Goal: Check status: Check status

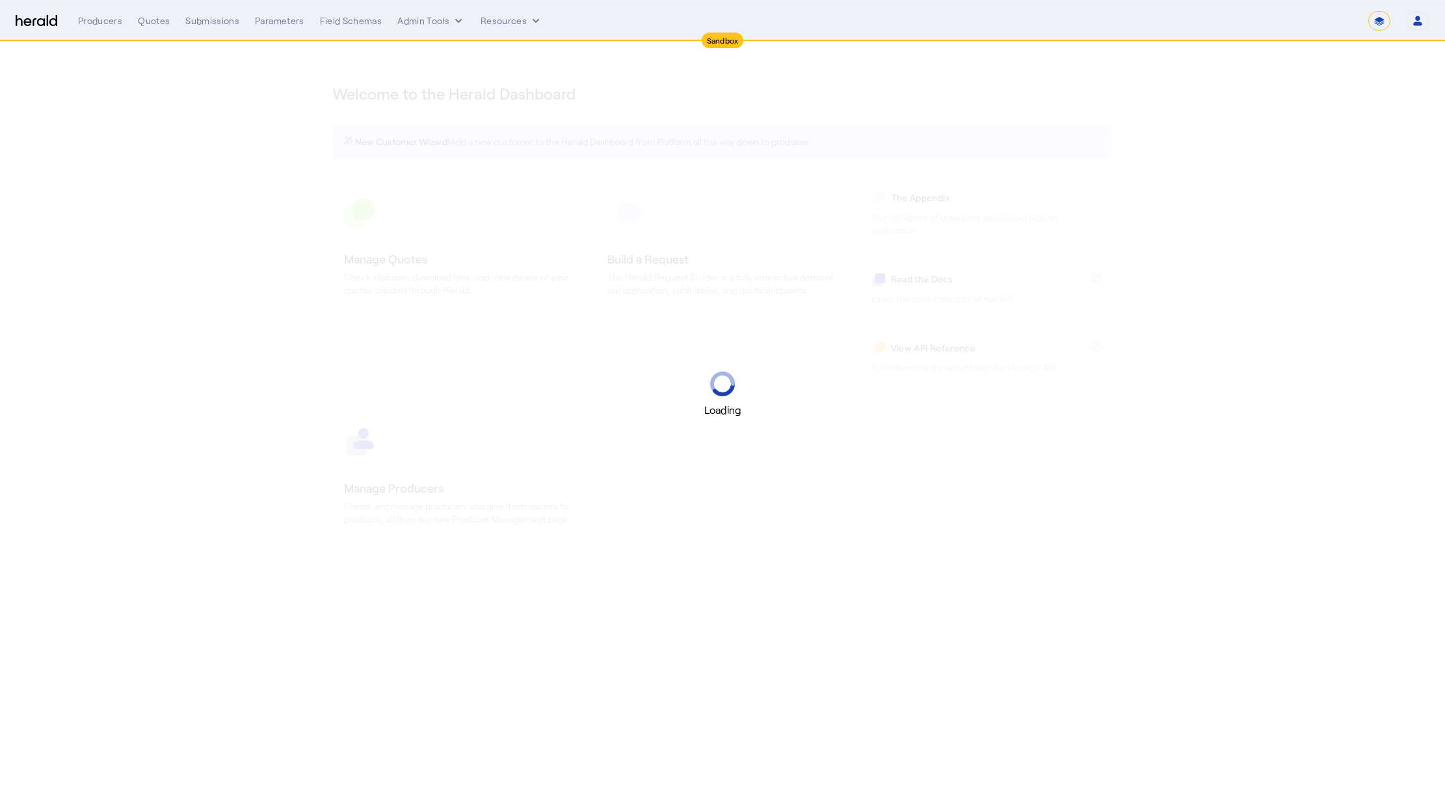
select select "*******"
select select "pfm_2v8p_herald_api"
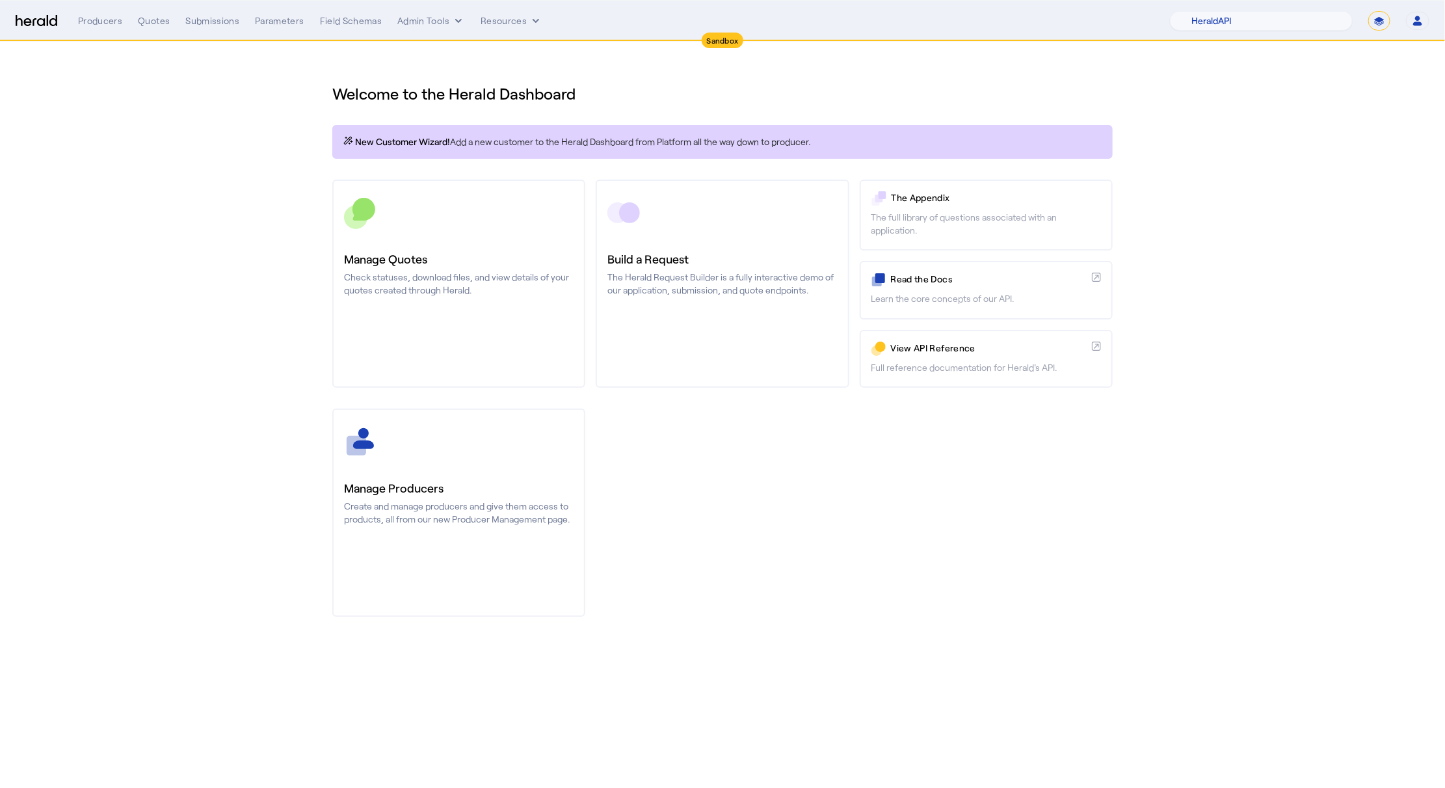
click at [174, 21] on div "Producers Quotes Submissions Parameters Field Schemas Admin Tools Resources" at bounding box center [624, 20] width 1092 height 13
click at [158, 23] on div "Quotes" at bounding box center [154, 20] width 32 height 13
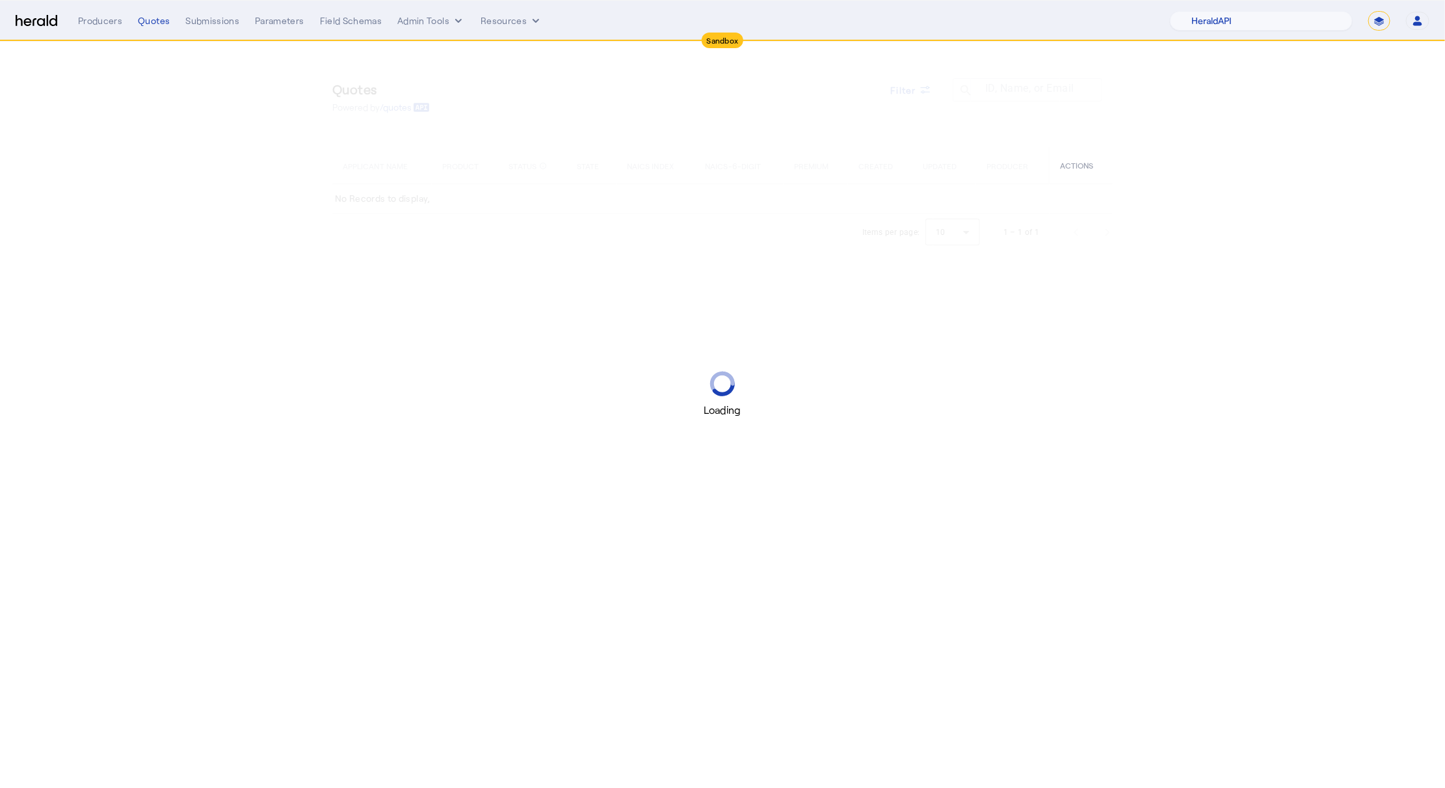
click at [917, 95] on div "Loading" at bounding box center [722, 394] width 1445 height 788
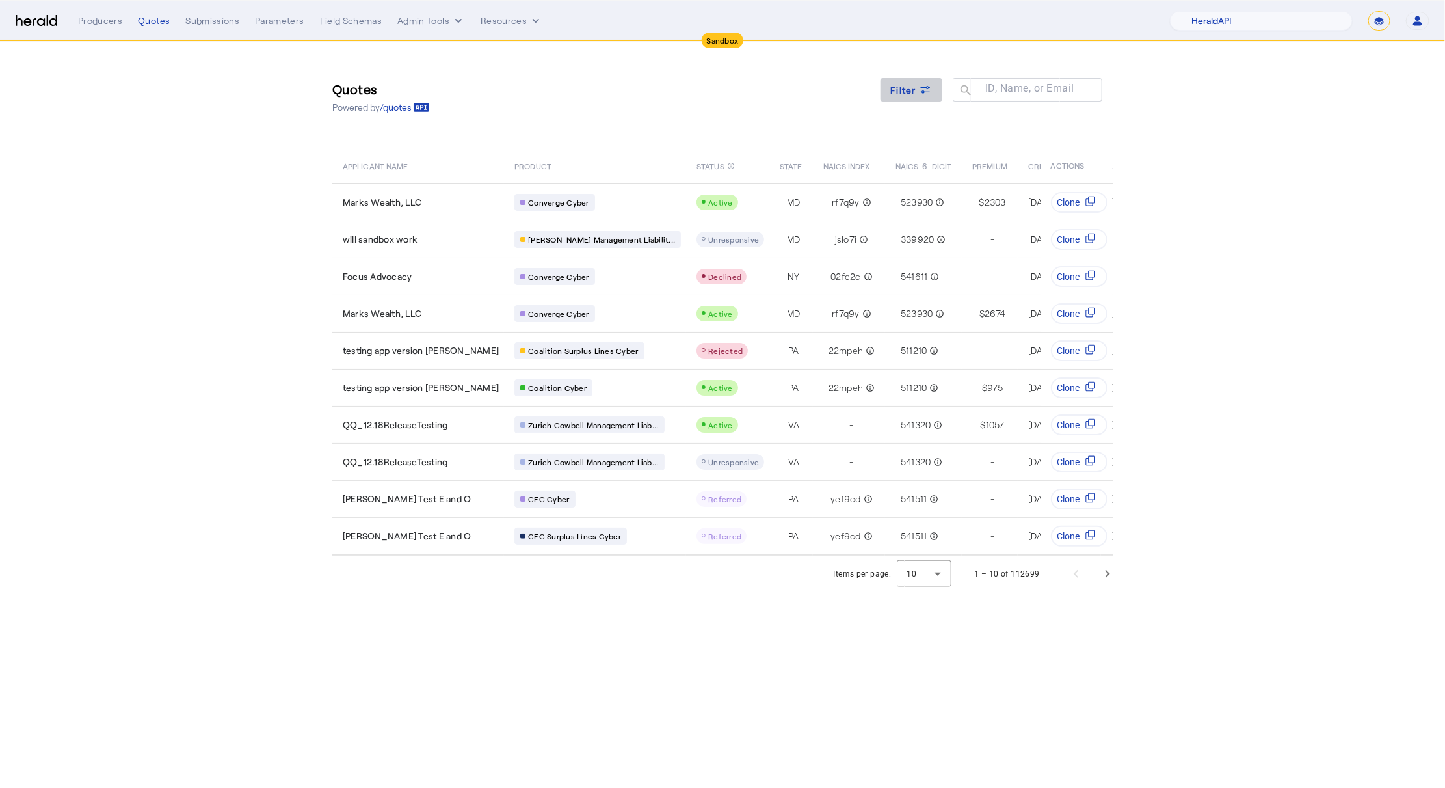
click at [935, 89] on span at bounding box center [912, 89] width 62 height 31
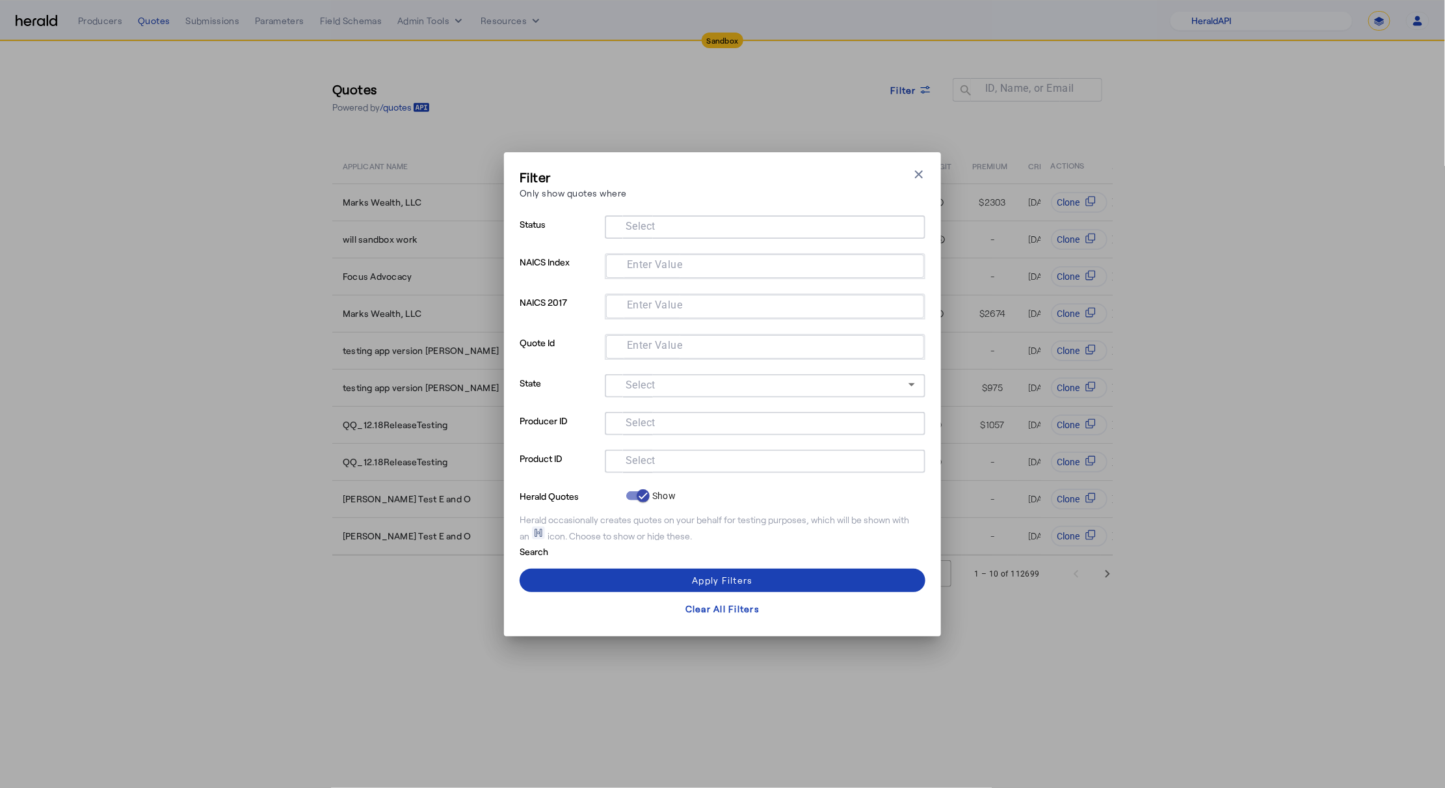
click at [639, 464] on mat-label "Select" at bounding box center [641, 460] width 30 height 12
click at [639, 464] on input "Select" at bounding box center [762, 460] width 295 height 16
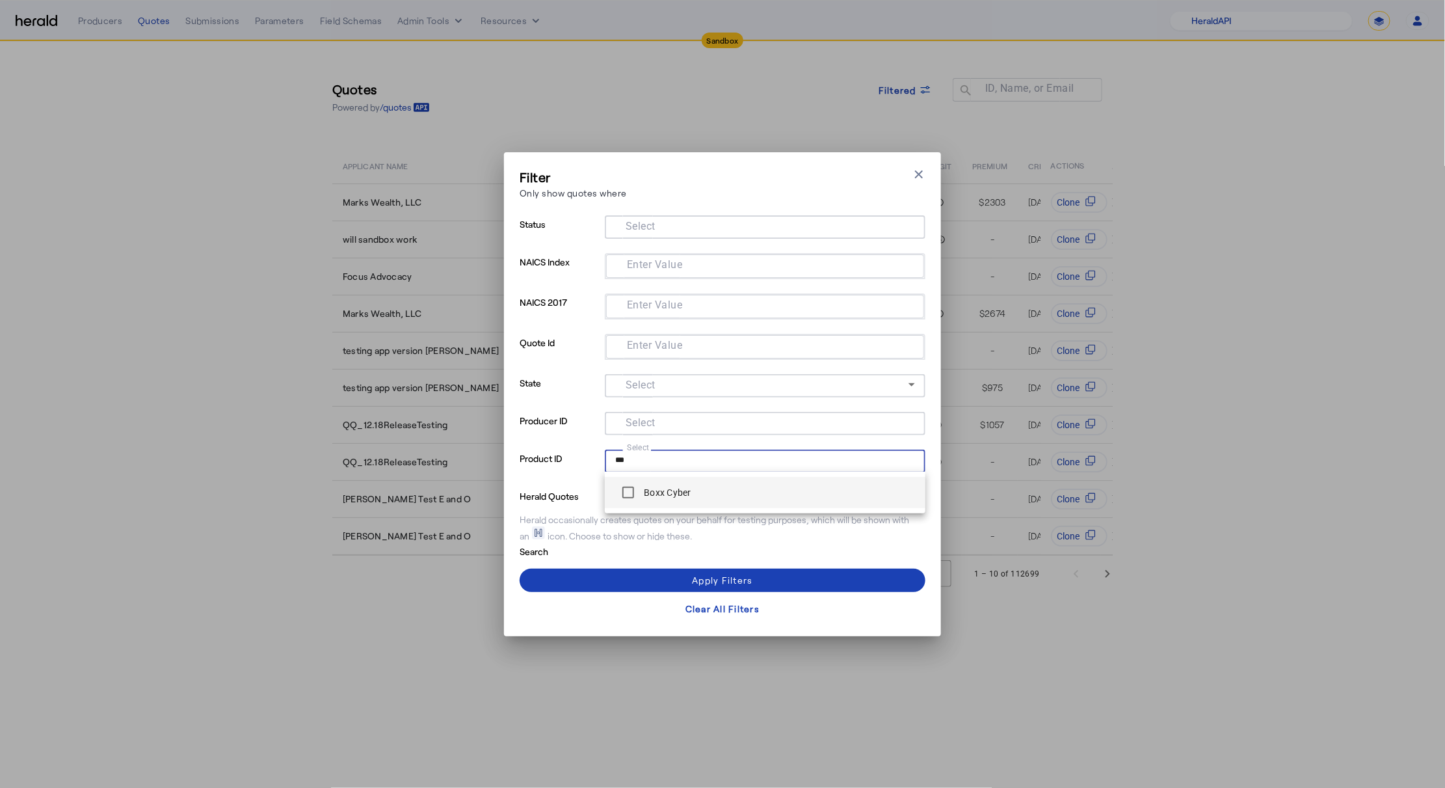
type input "***"
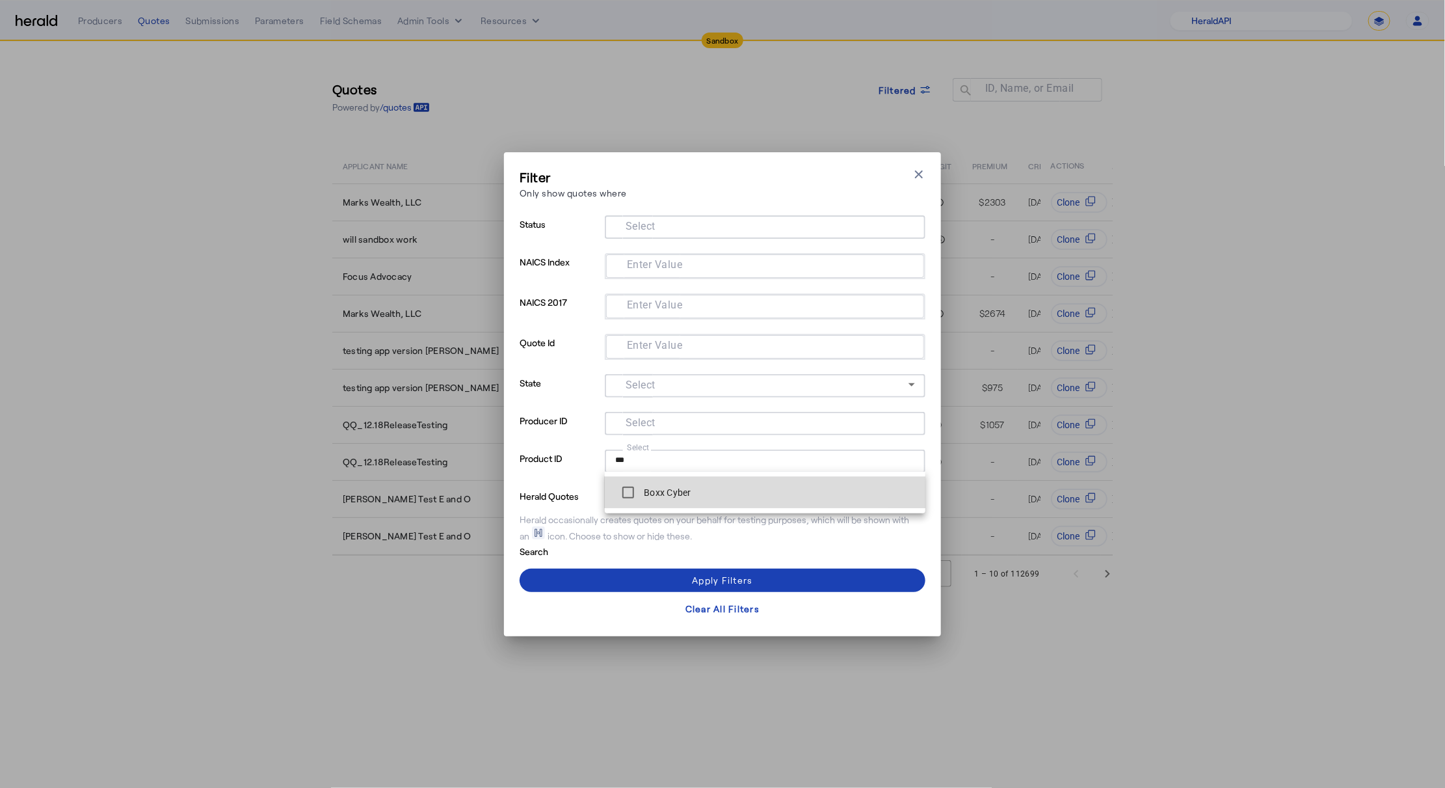
click at [659, 499] on div "Boxx Cyber" at bounding box center [653, 492] width 76 height 26
click at [655, 488] on label "Boxx Cyber" at bounding box center [666, 492] width 50 height 13
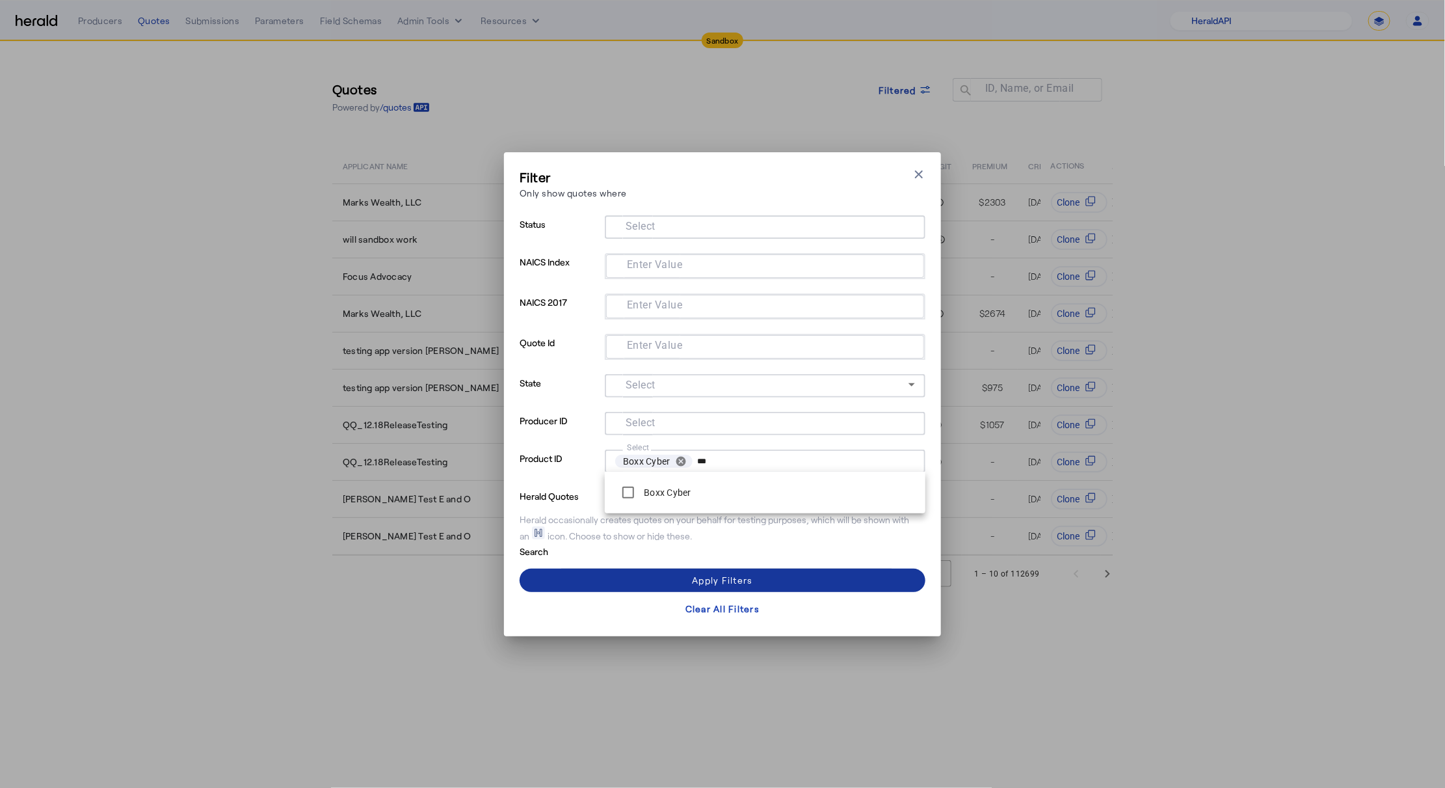
click at [661, 576] on span at bounding box center [723, 580] width 406 height 31
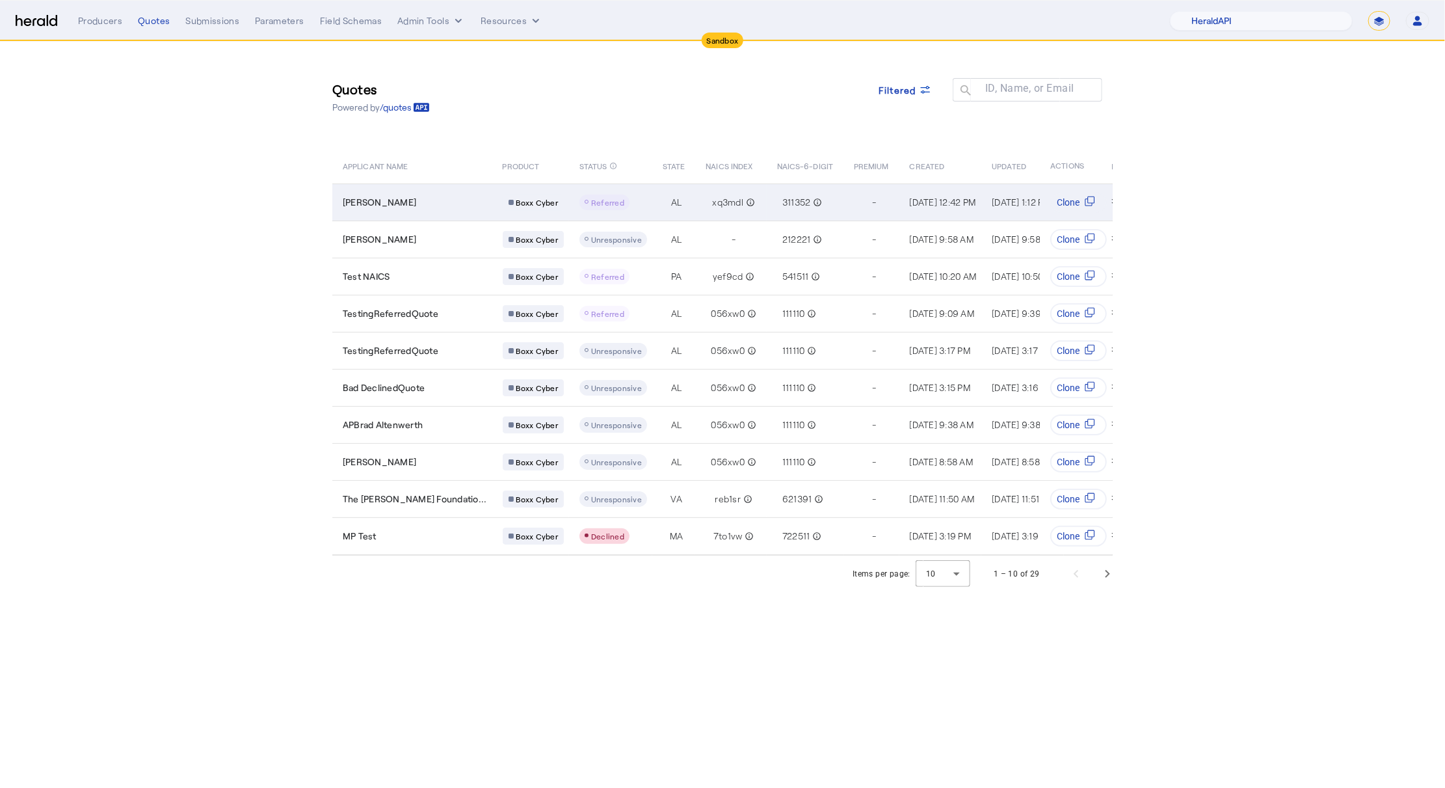
click at [403, 211] on td "[PERSON_NAME]" at bounding box center [412, 201] width 160 height 37
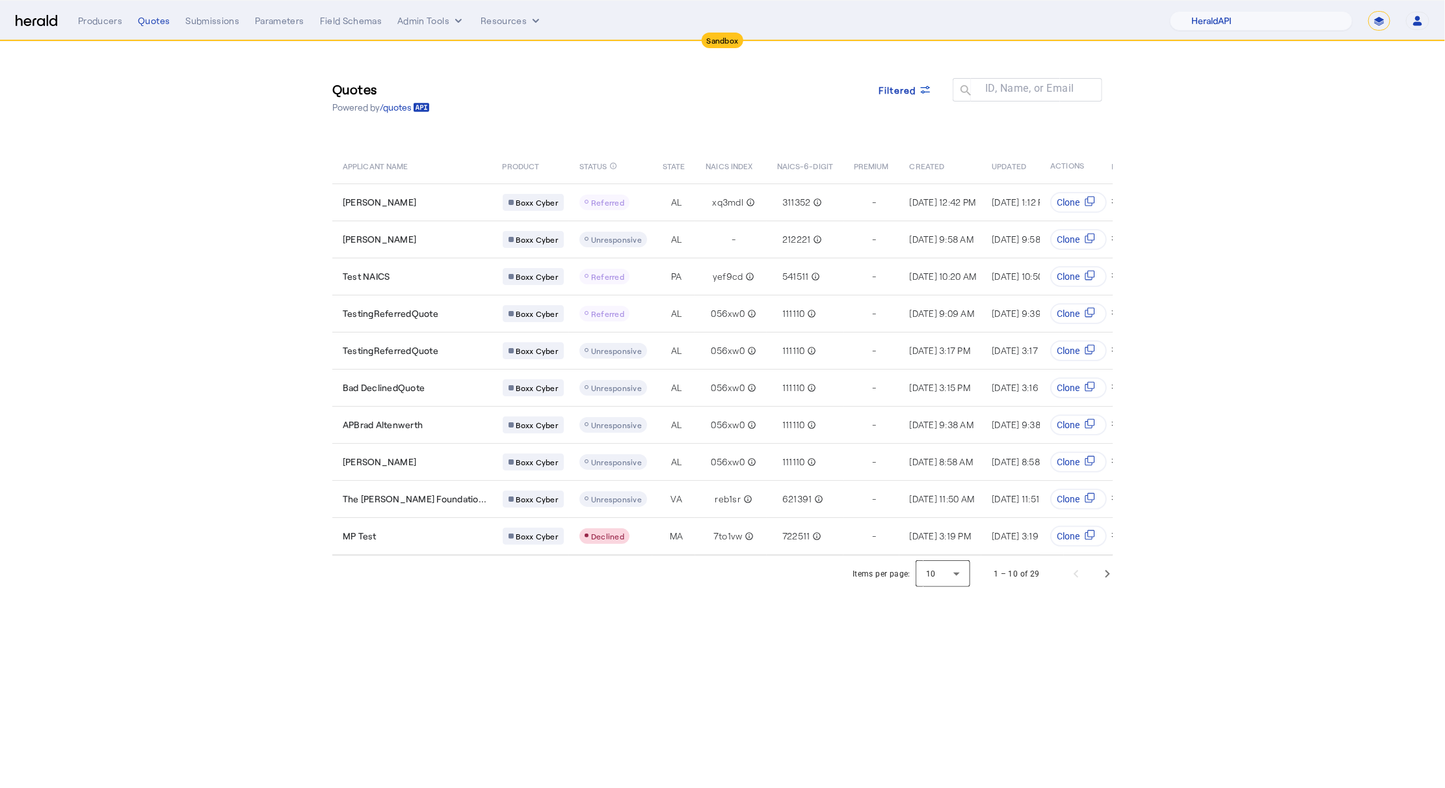
click at [936, 561] on div at bounding box center [943, 573] width 55 height 31
click at [940, 676] on mat-option "50" at bounding box center [944, 661] width 55 height 31
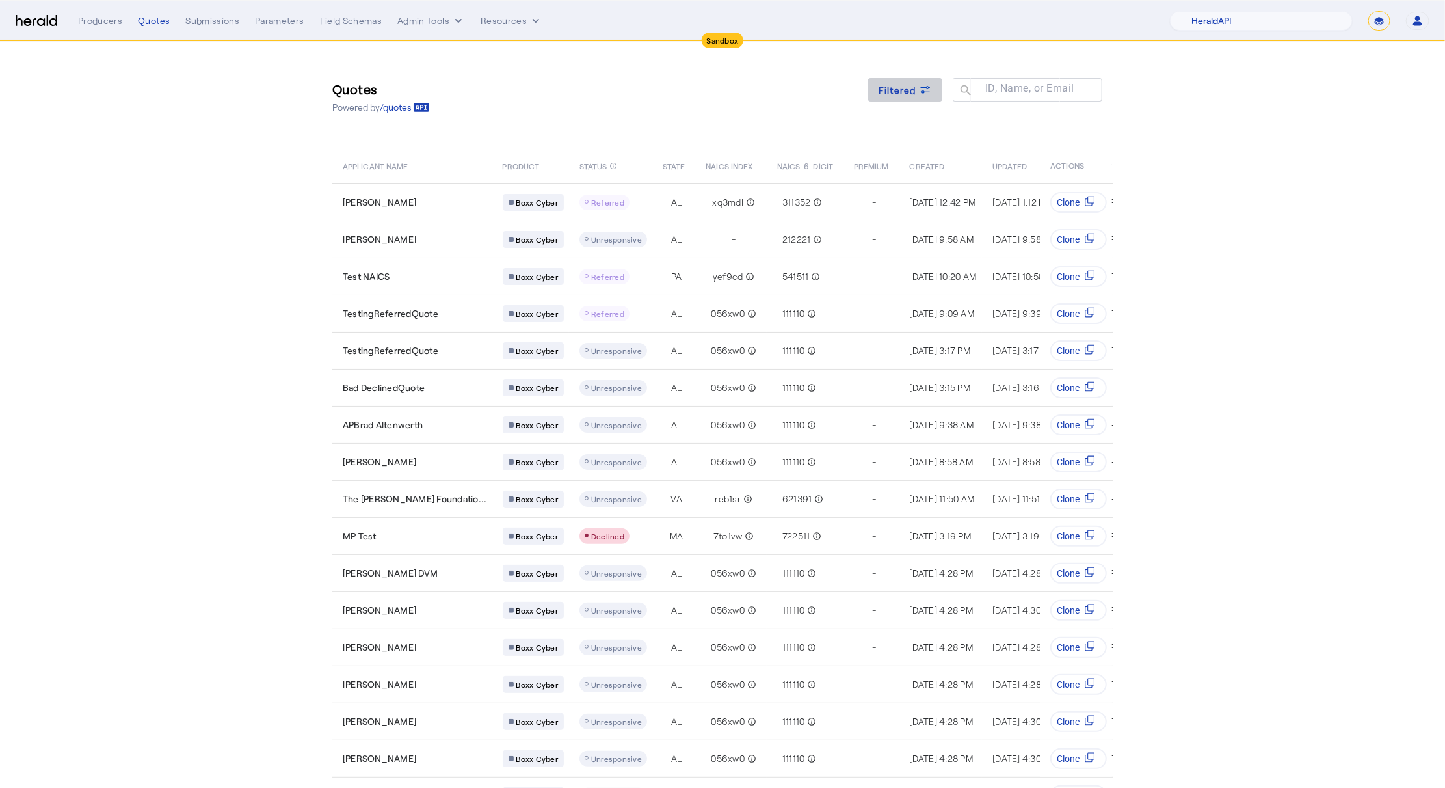
click at [883, 97] on span at bounding box center [905, 89] width 74 height 31
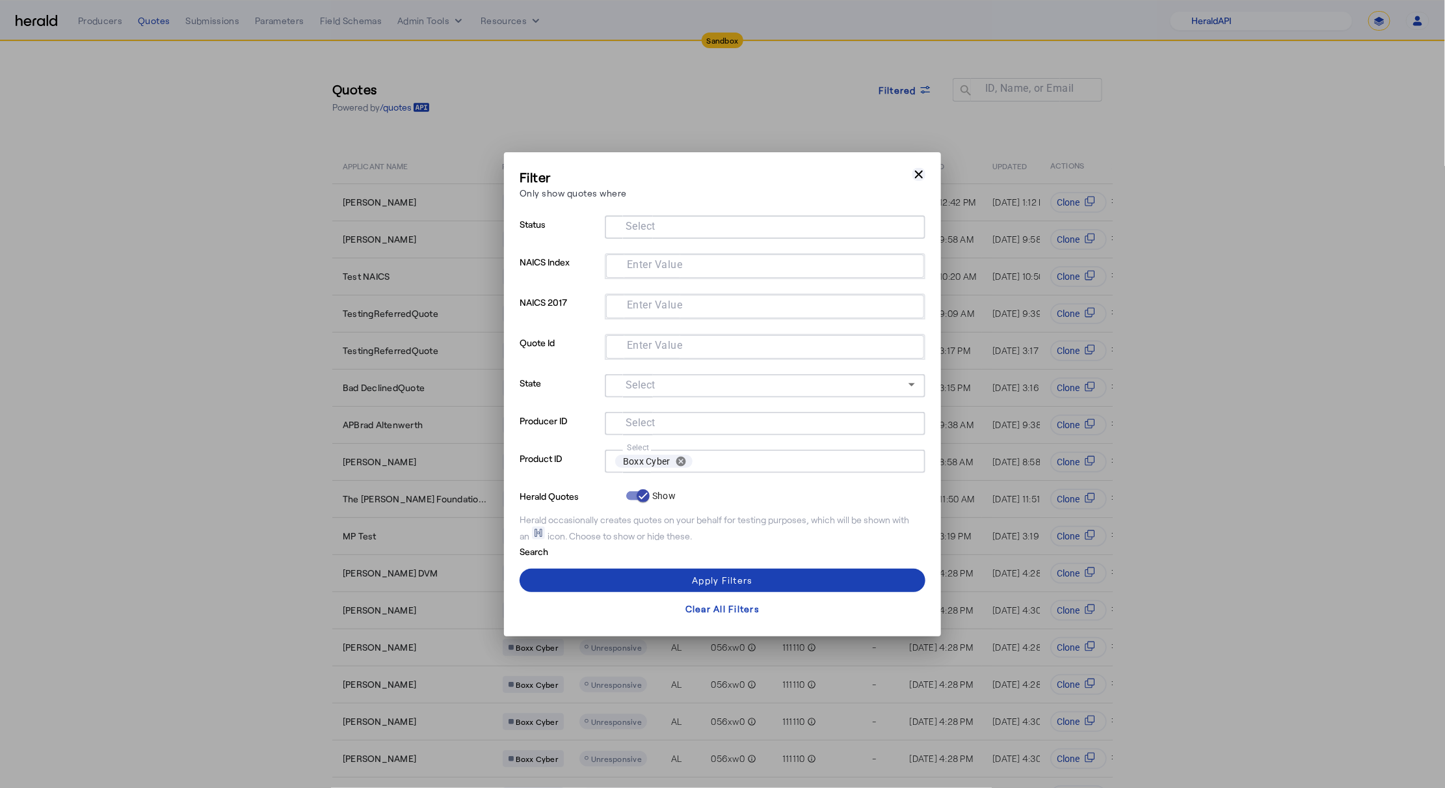
click at [924, 172] on icon "button" at bounding box center [918, 174] width 13 height 13
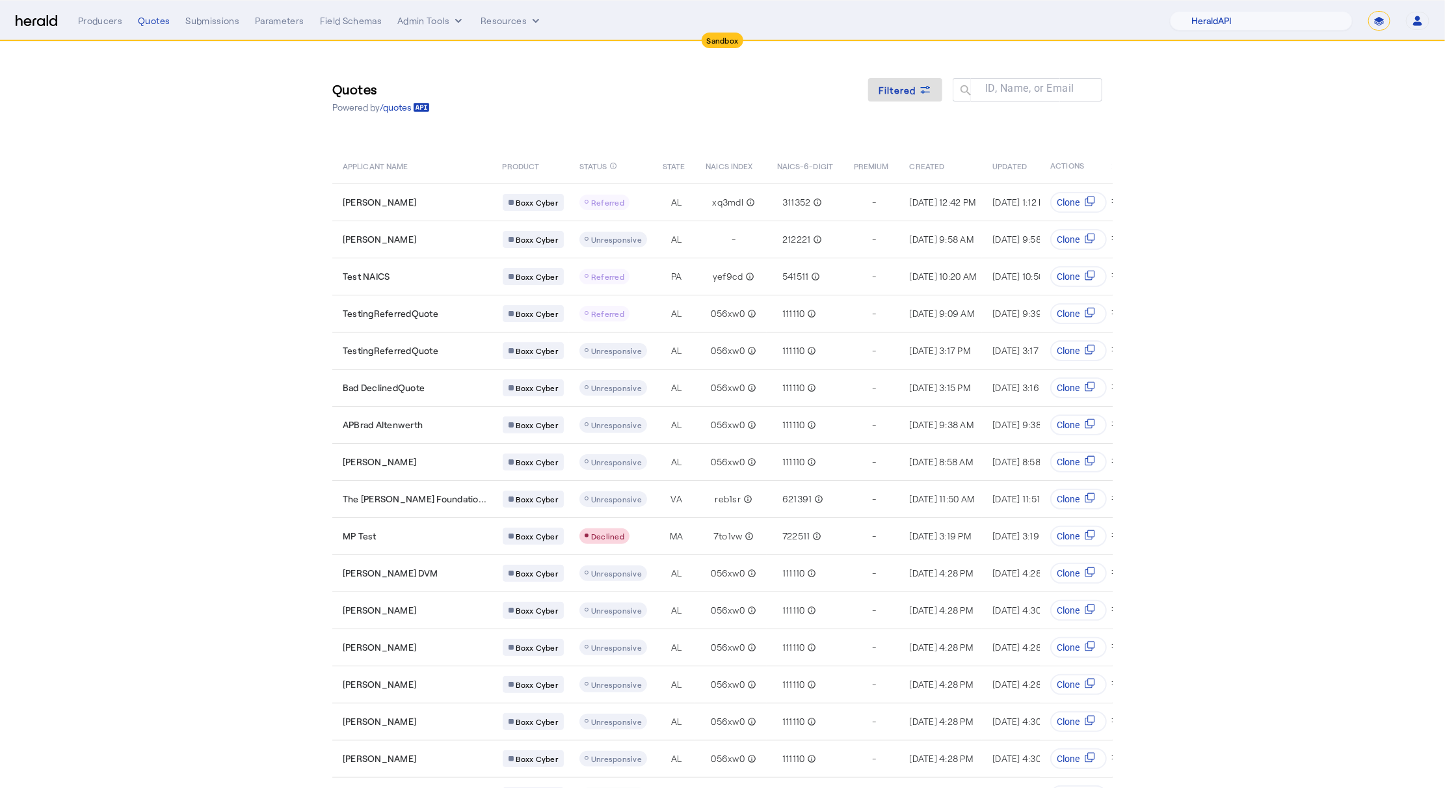
click at [1378, 28] on select "**********" at bounding box center [1379, 21] width 22 height 20
select select "**********"
click at [1368, 11] on select "**********" at bounding box center [1379, 21] width 22 height 20
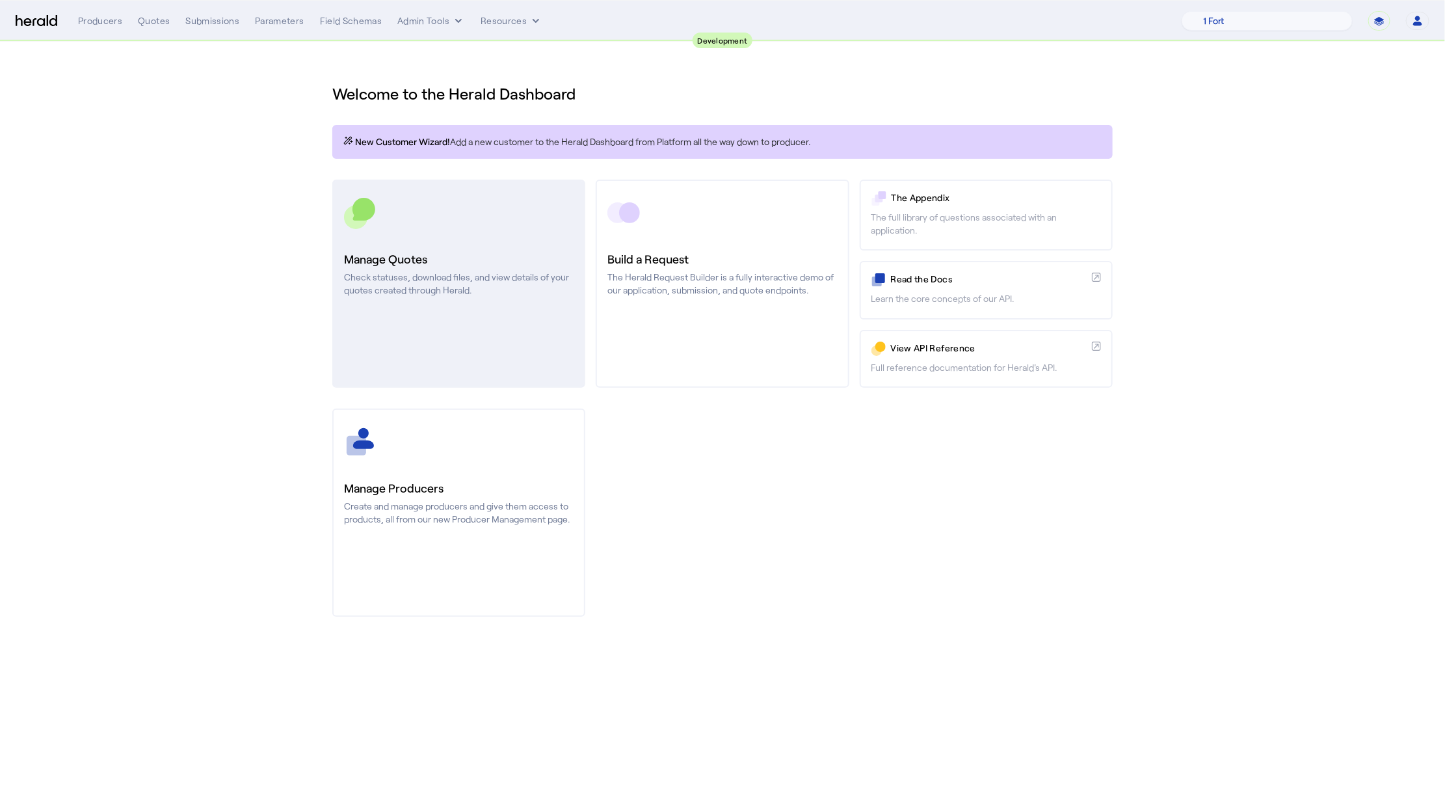
click at [412, 241] on link "Manage Quotes Check statuses, download files, and view details of your quotes c…" at bounding box center [458, 284] width 253 height 208
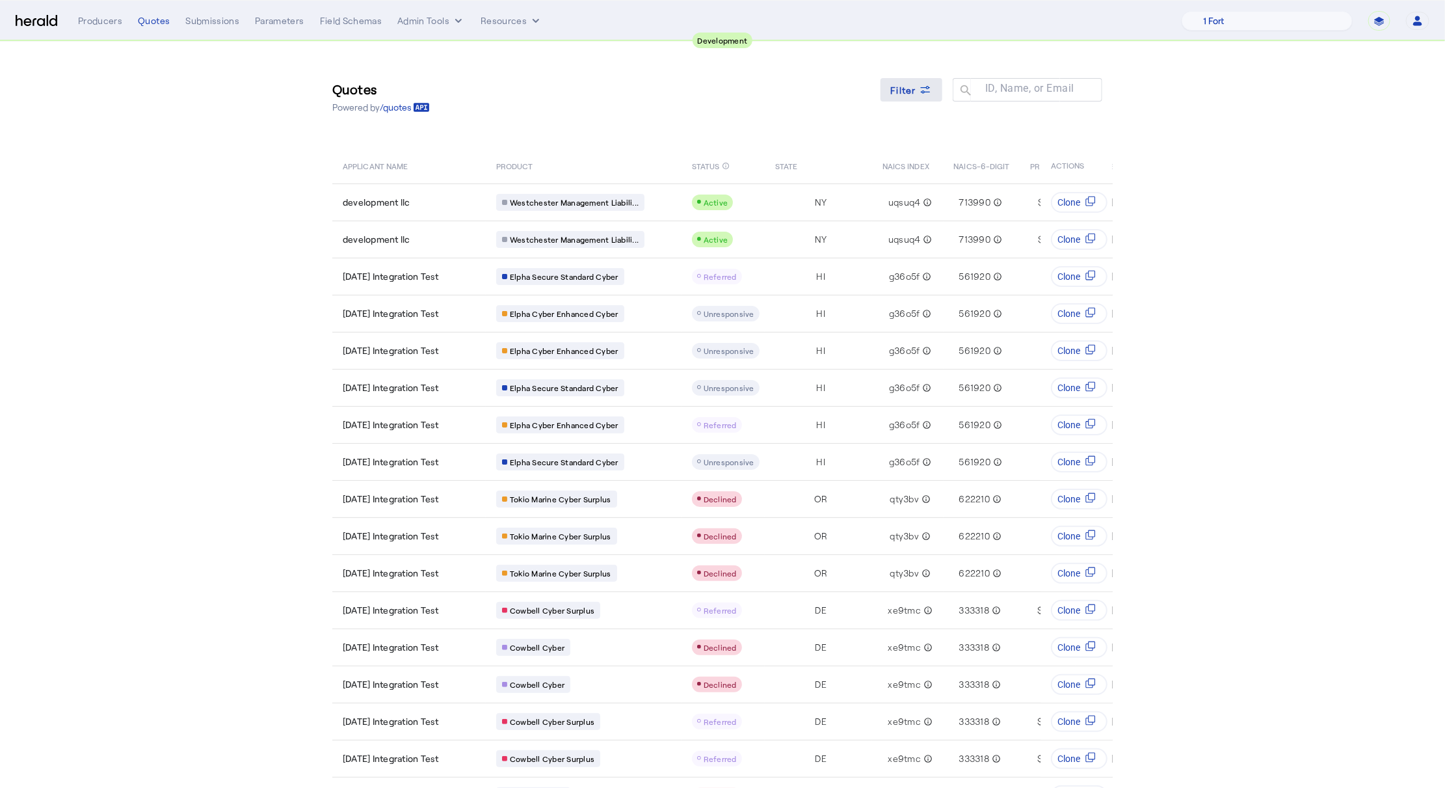
click at [911, 92] on span "Filter" at bounding box center [904, 90] width 26 height 14
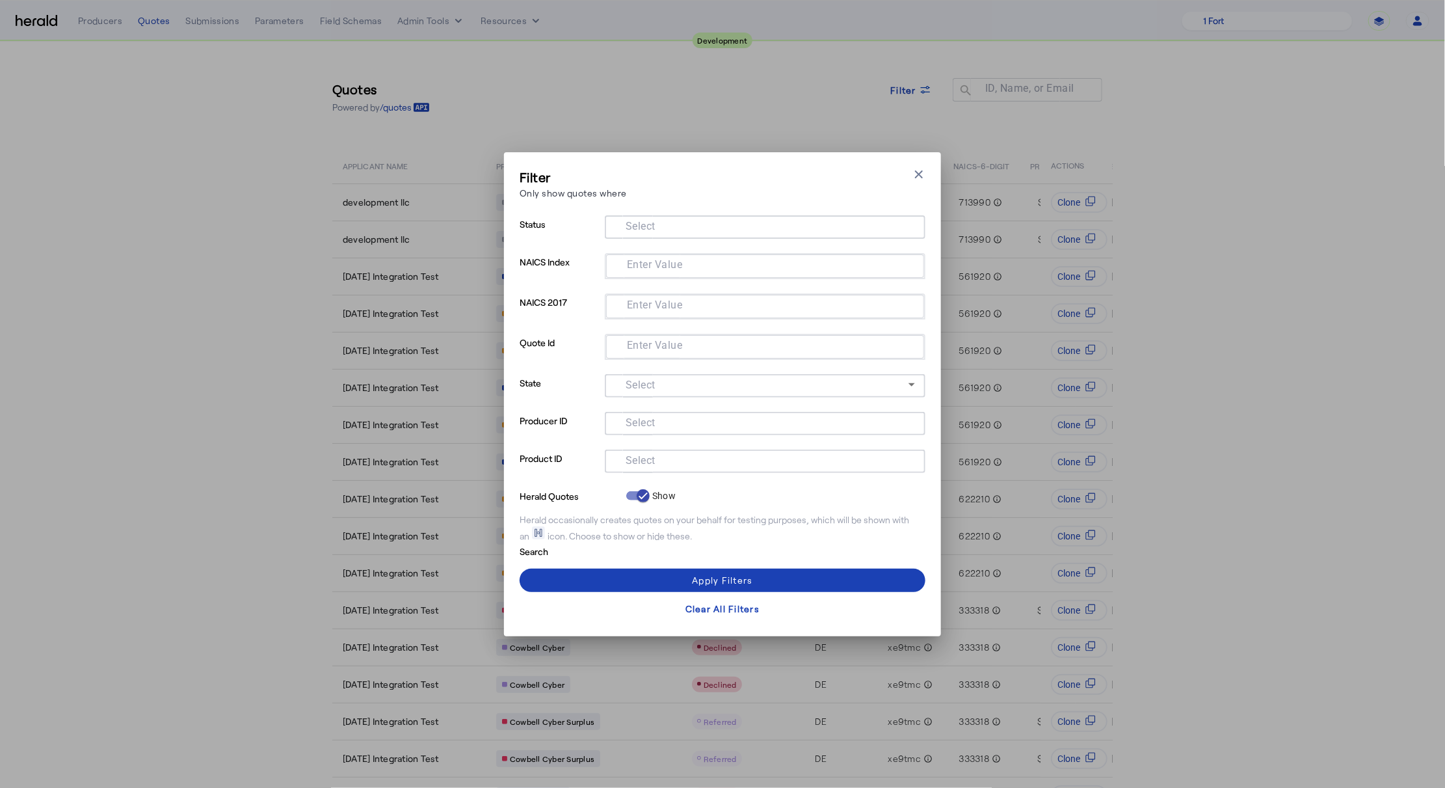
click at [628, 459] on mat-label "Select" at bounding box center [641, 460] width 30 height 12
click at [628, 459] on input "Select" at bounding box center [762, 460] width 295 height 16
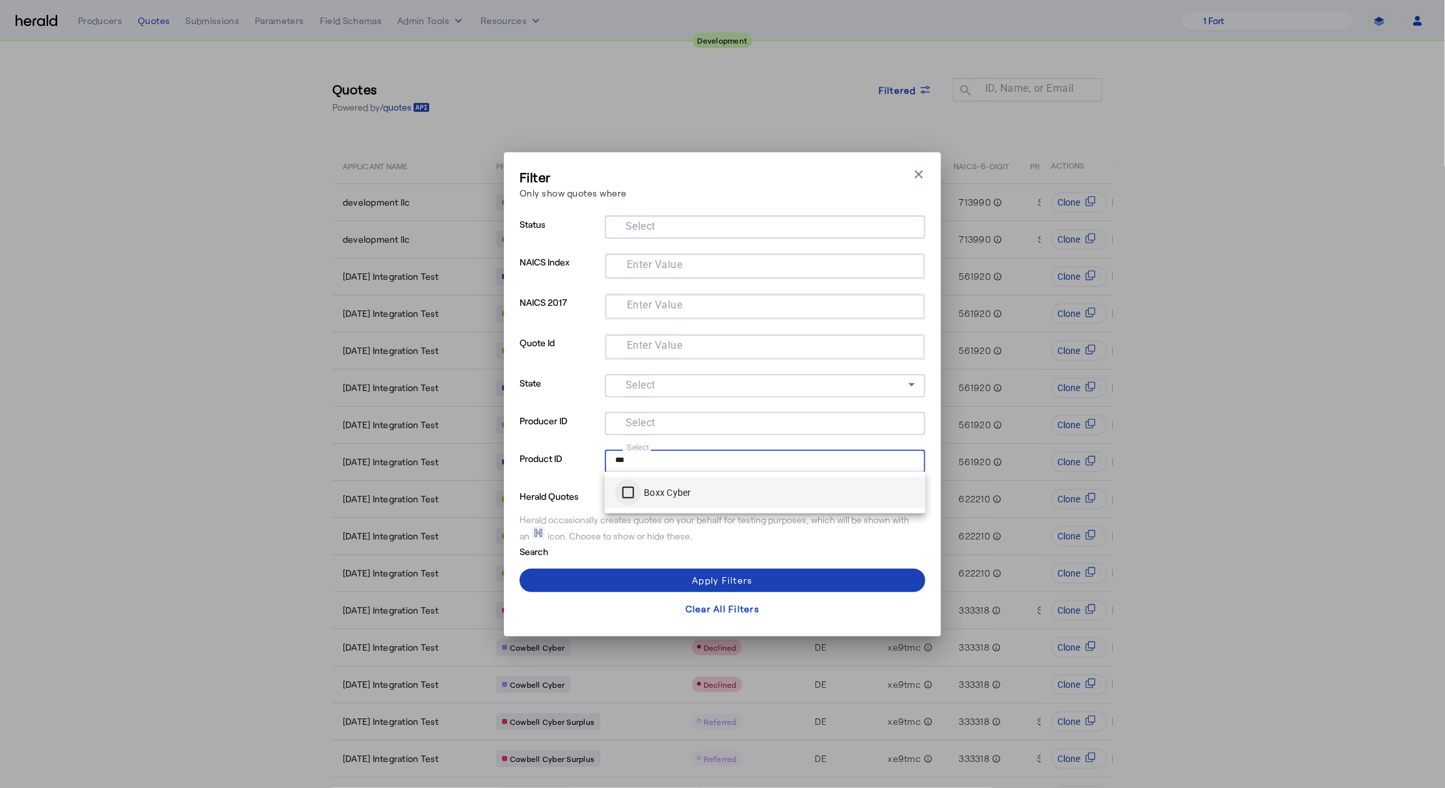
type input "***"
click at [643, 575] on span at bounding box center [723, 580] width 406 height 31
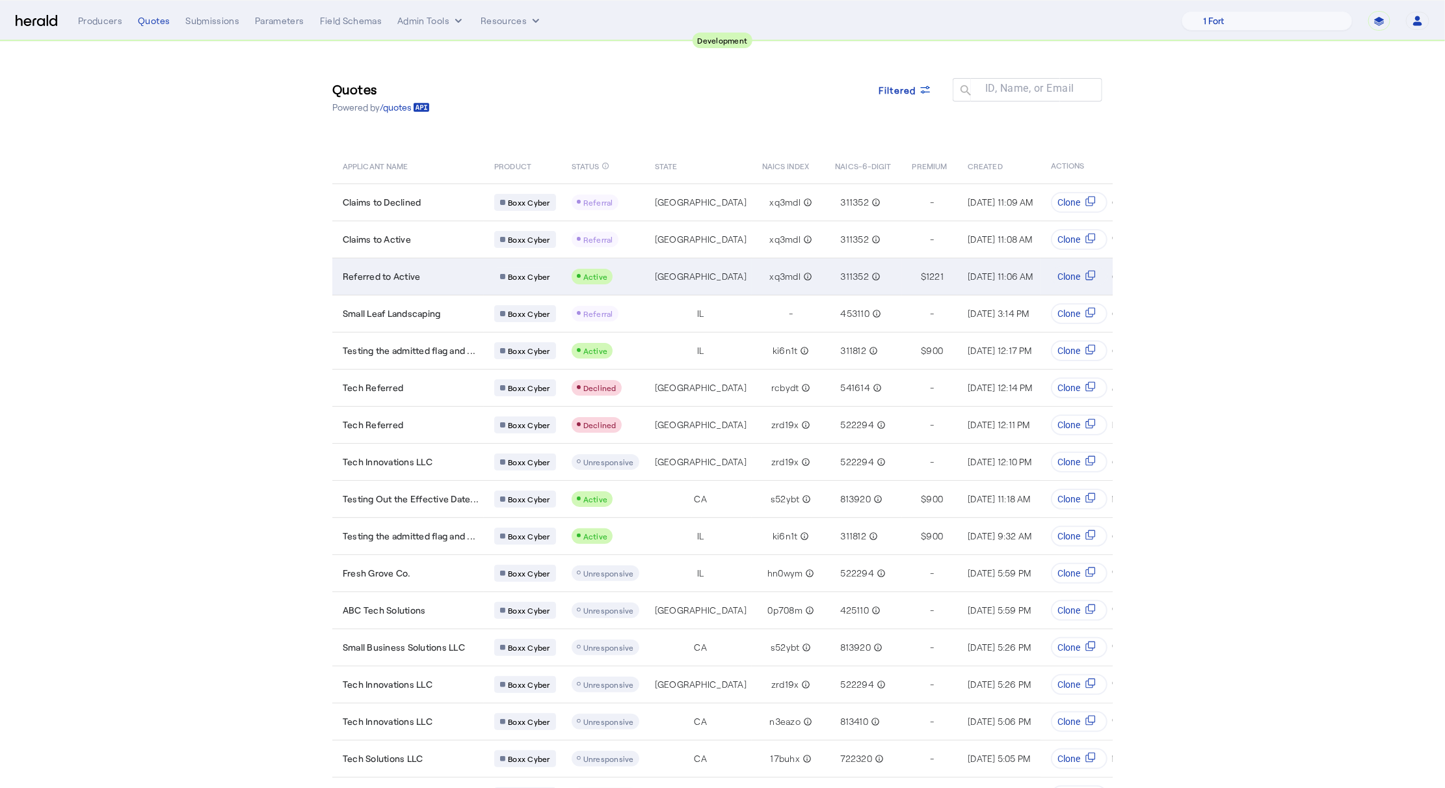
click at [438, 282] on td "Referred to Active" at bounding box center [408, 276] width 152 height 37
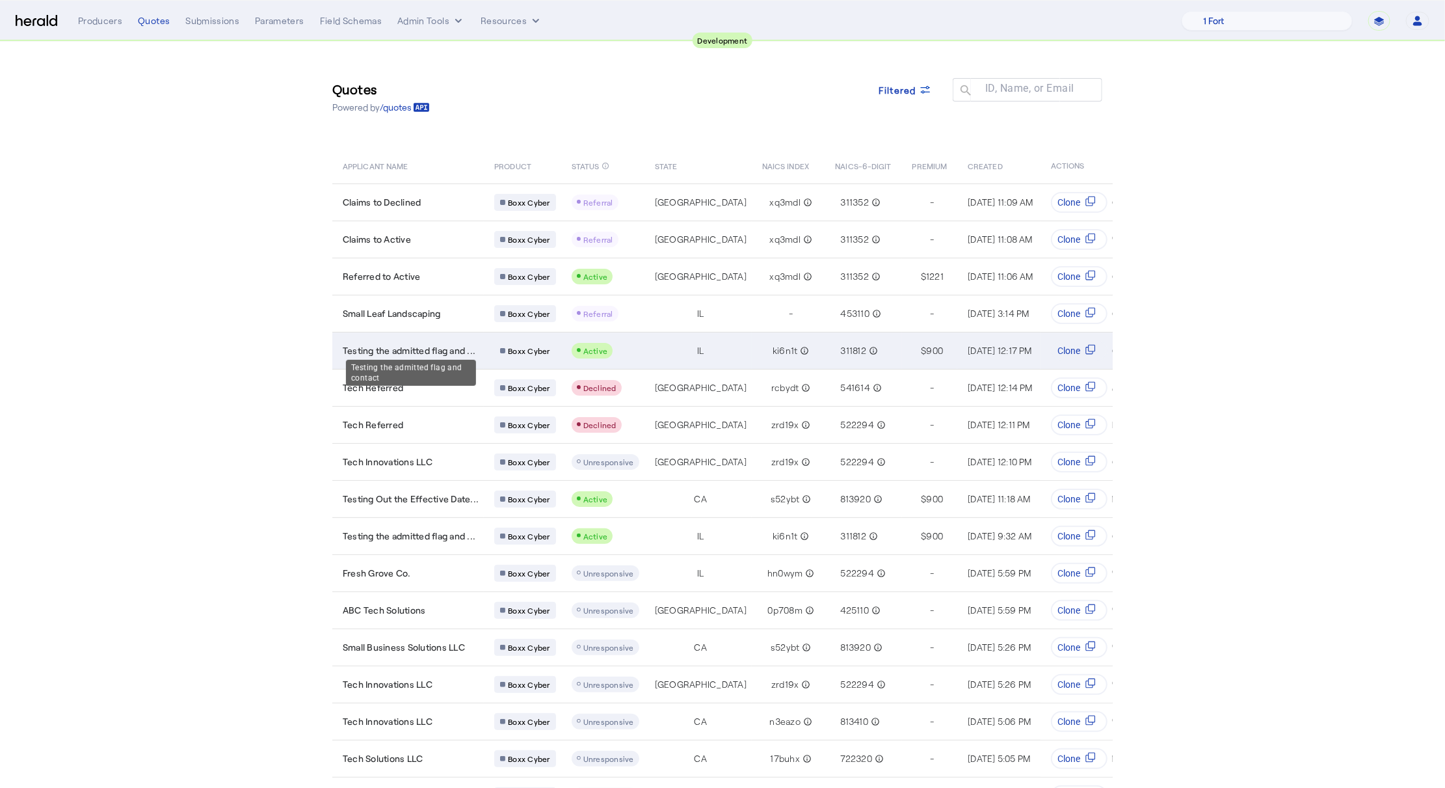
click at [436, 352] on span "Testing the admitted flag and ..." at bounding box center [409, 350] width 133 height 13
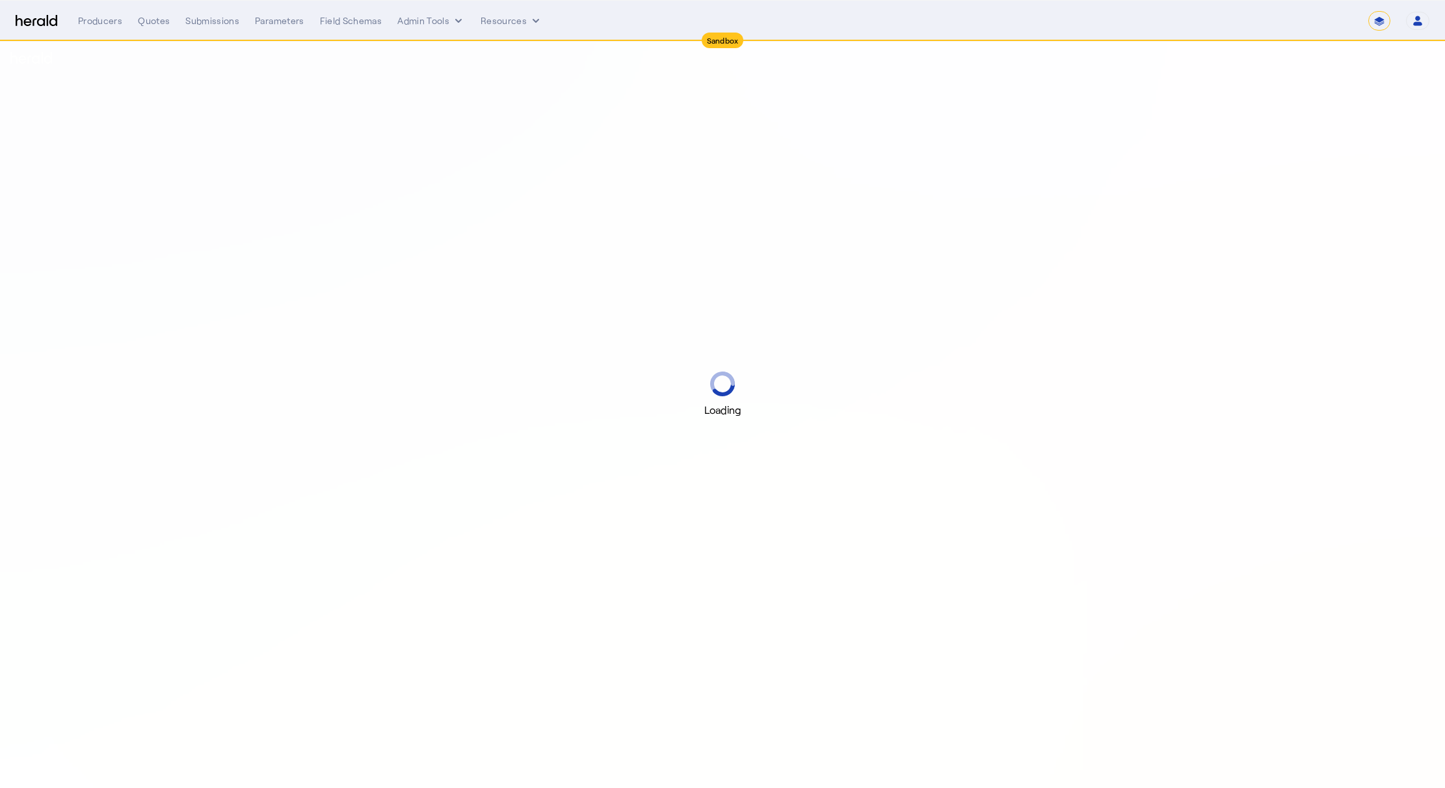
select select "*******"
select select "pfm_2v8p_herald_api"
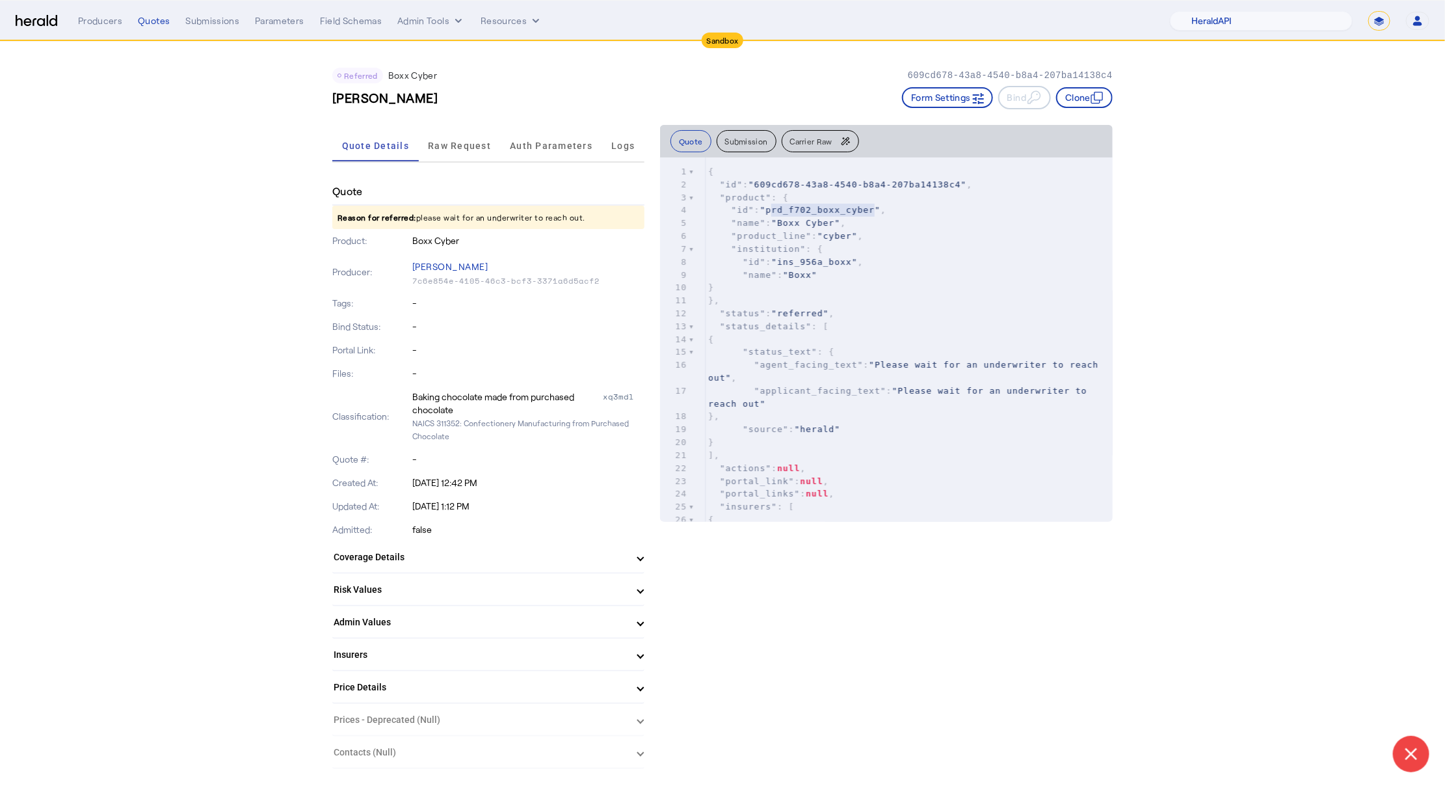
type textarea "**********"
drag, startPoint x: 771, startPoint y: 209, endPoint x: 879, endPoint y: 210, distance: 107.3
click at [879, 210] on span ""prd_f702_boxx_cyber"" at bounding box center [820, 210] width 120 height 10
click at [1253, 25] on select "1Fort Acrisure Acturis Affinity Advisors Affinity Risk Agentero AmWins Anzen Ao…" at bounding box center [1261, 21] width 183 height 20
click at [1205, 11] on select "1Fort Acrisure Acturis Affinity Advisors Affinity Risk Agentero AmWins Anzen Ao…" at bounding box center [1261, 21] width 183 height 20
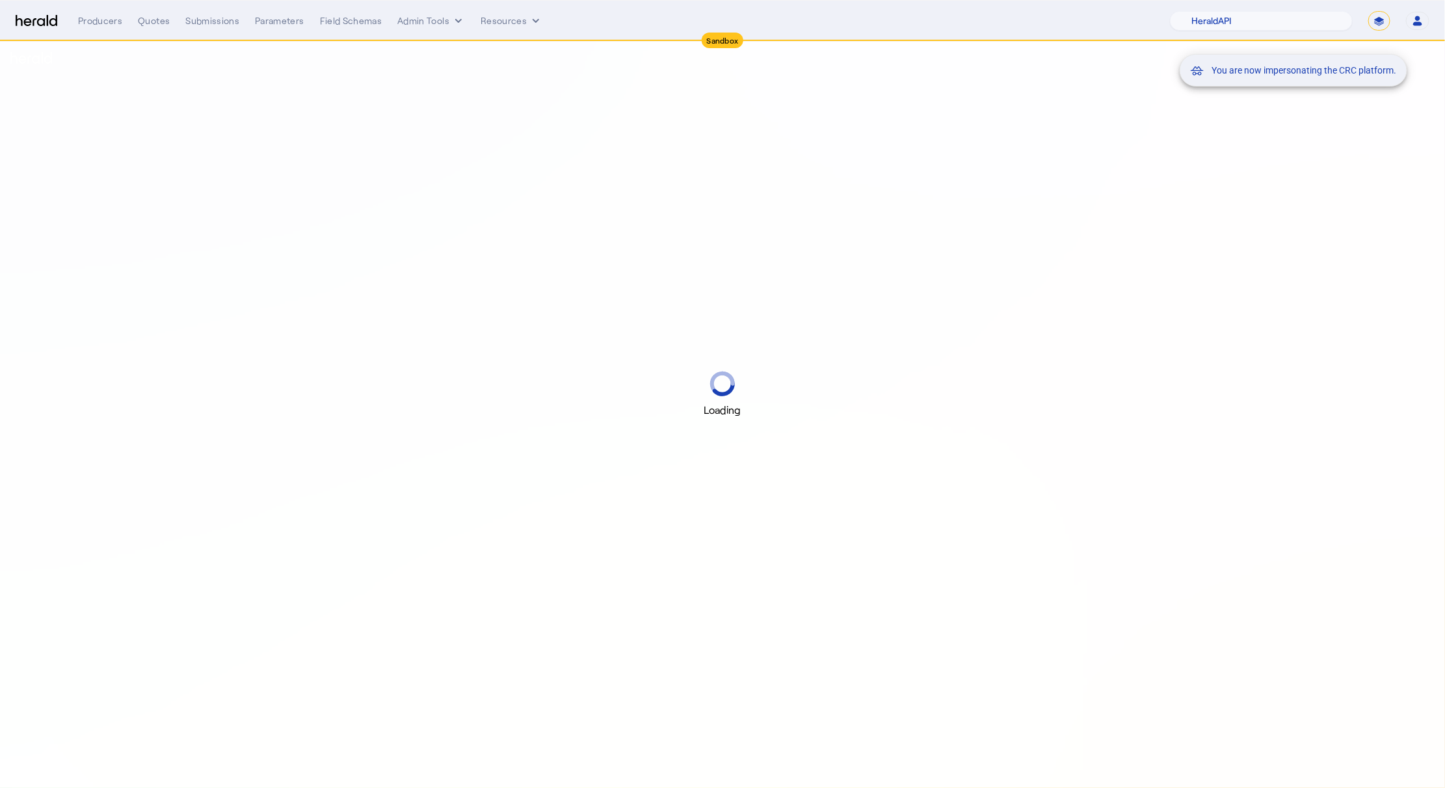
click at [1374, 22] on mat-snack-bar-container "You are now impersonating the CRC platform." at bounding box center [1326, 21] width 228 height 33
click at [1376, 15] on mat-snack-bar-container "You are now impersonating the CRC platform." at bounding box center [1326, 21] width 228 height 33
click at [1381, 18] on select "**********" at bounding box center [1379, 21] width 22 height 20
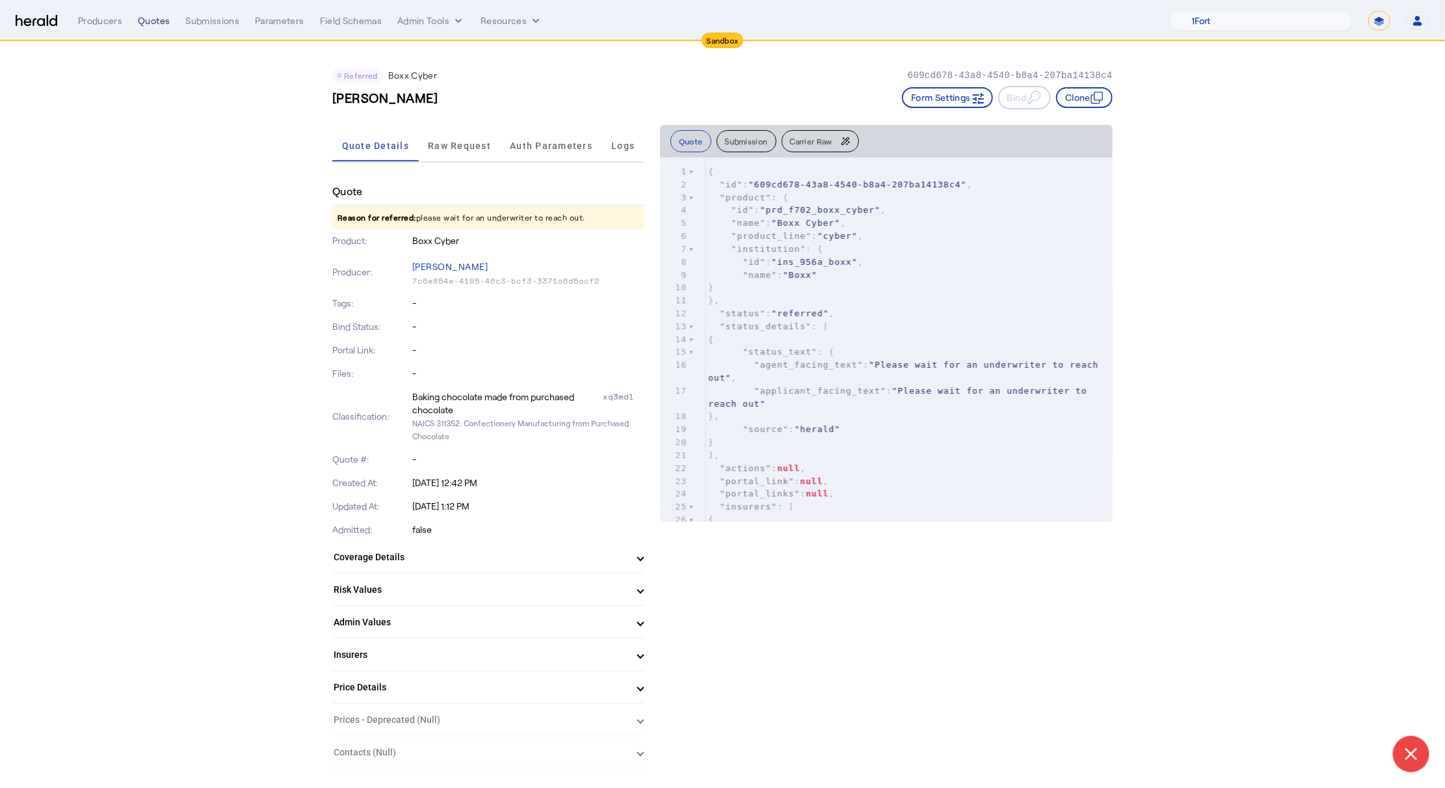
click at [150, 22] on div "Quotes" at bounding box center [154, 20] width 32 height 13
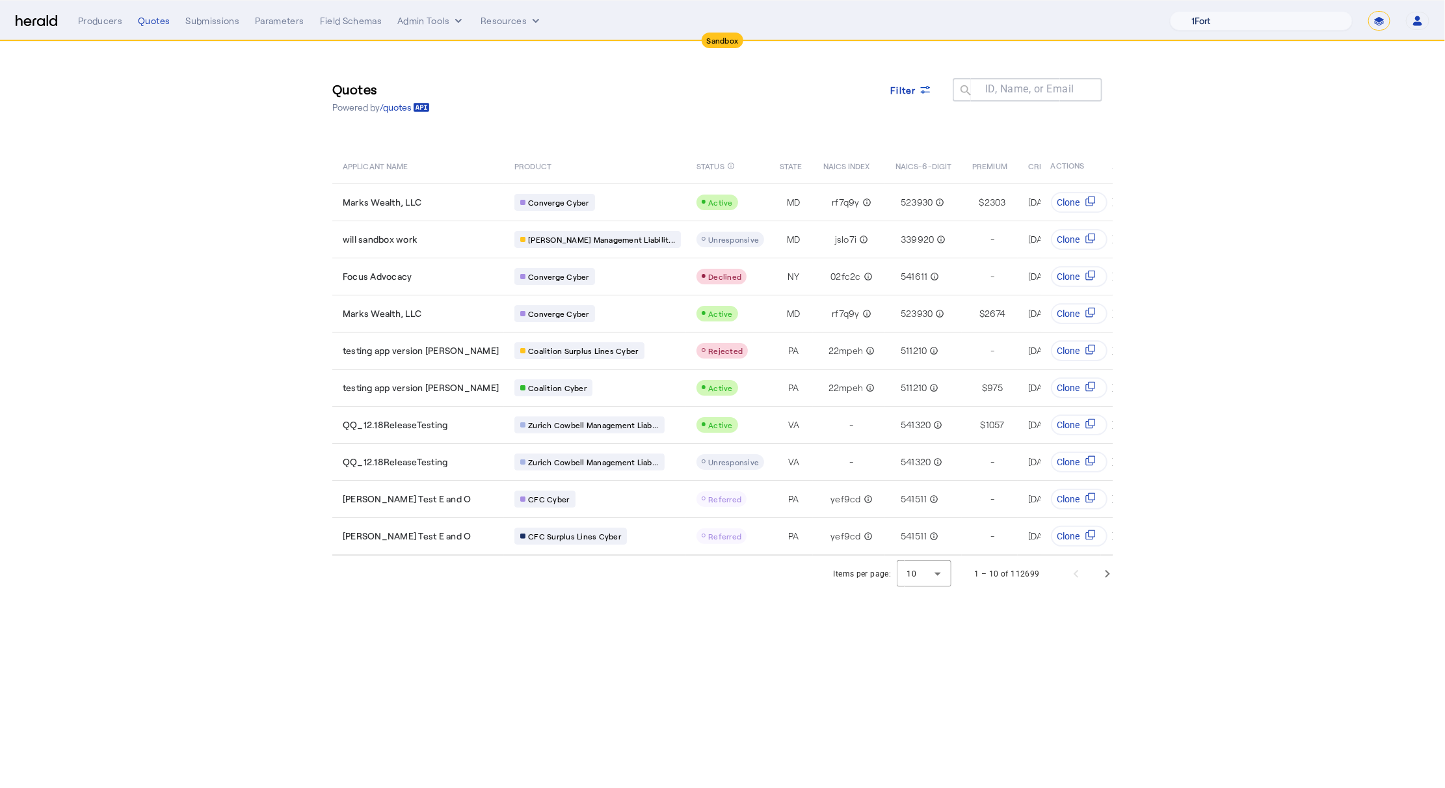
click at [1298, 24] on select "1Fort Acrisure Acturis Affinity Advisors Affinity Risk Agentero AmWins Anzen Ao…" at bounding box center [1261, 21] width 183 height 20
select select "pfm_h3db_crc"
click at [1205, 11] on select "1Fort Acrisure Acturis Affinity Advisors Affinity Risk Agentero AmWins Anzen Ao…" at bounding box center [1261, 21] width 183 height 20
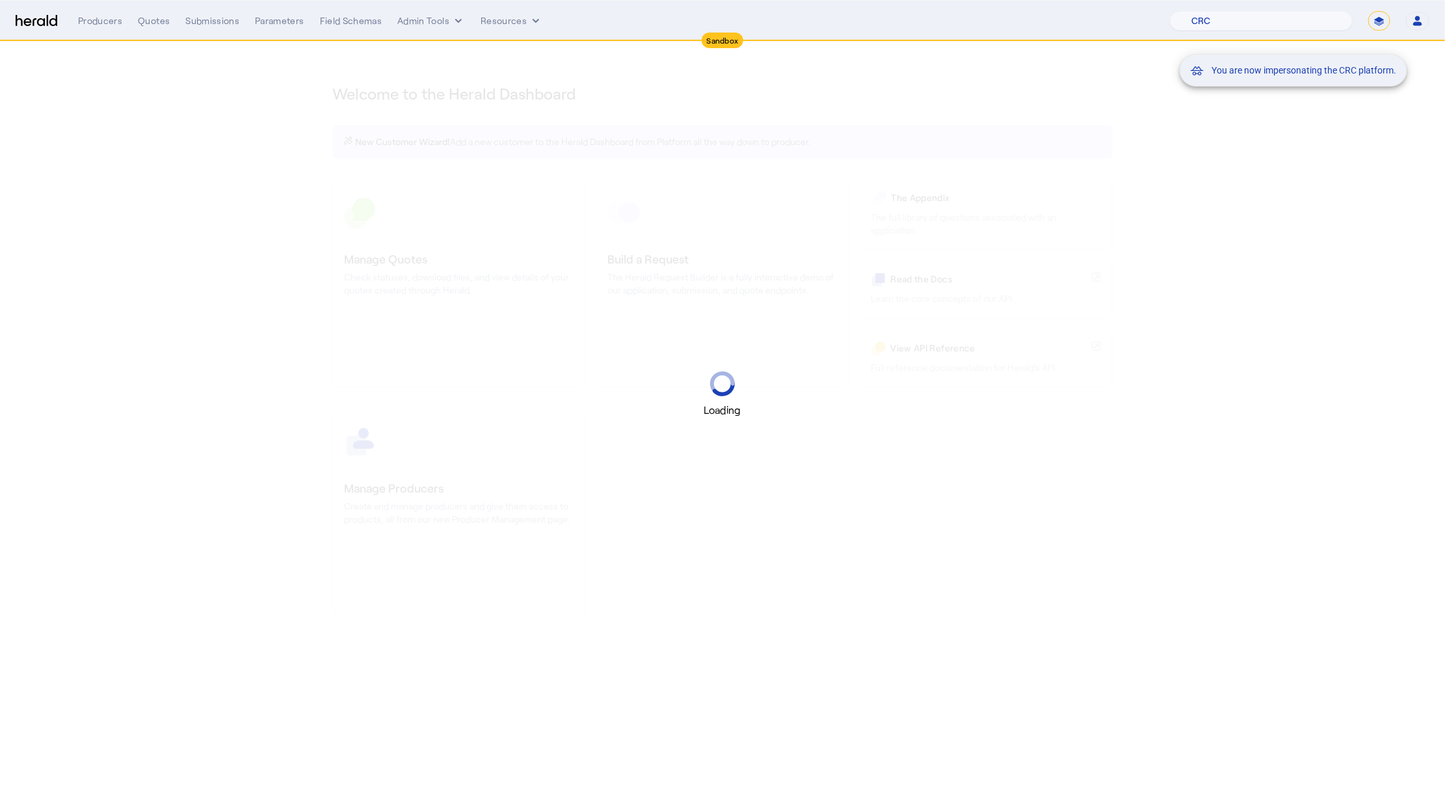
click at [381, 322] on div "You are now impersonating the CRC platform." at bounding box center [722, 394] width 1445 height 788
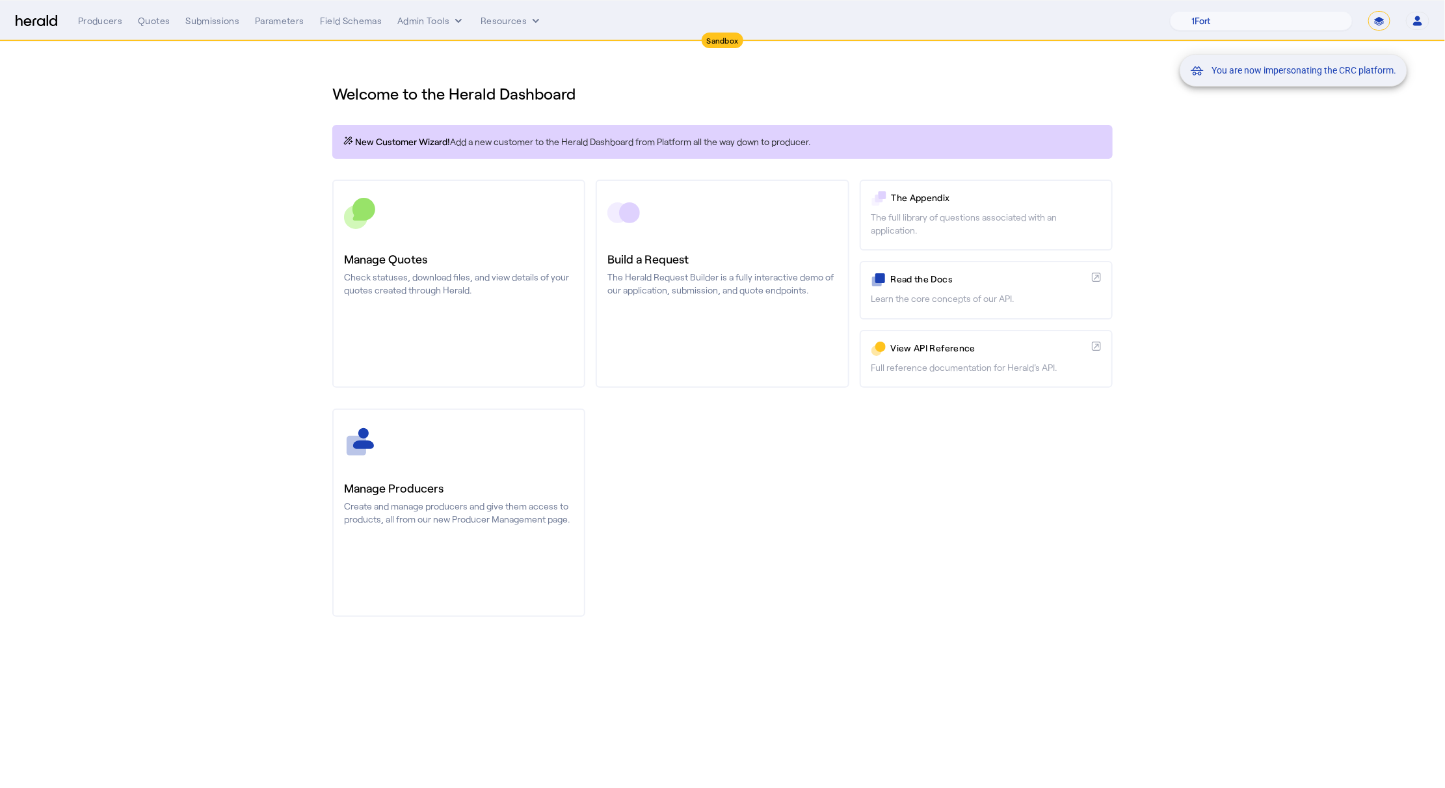
click at [437, 274] on div "You are now impersonating the CRC platform." at bounding box center [722, 394] width 1445 height 788
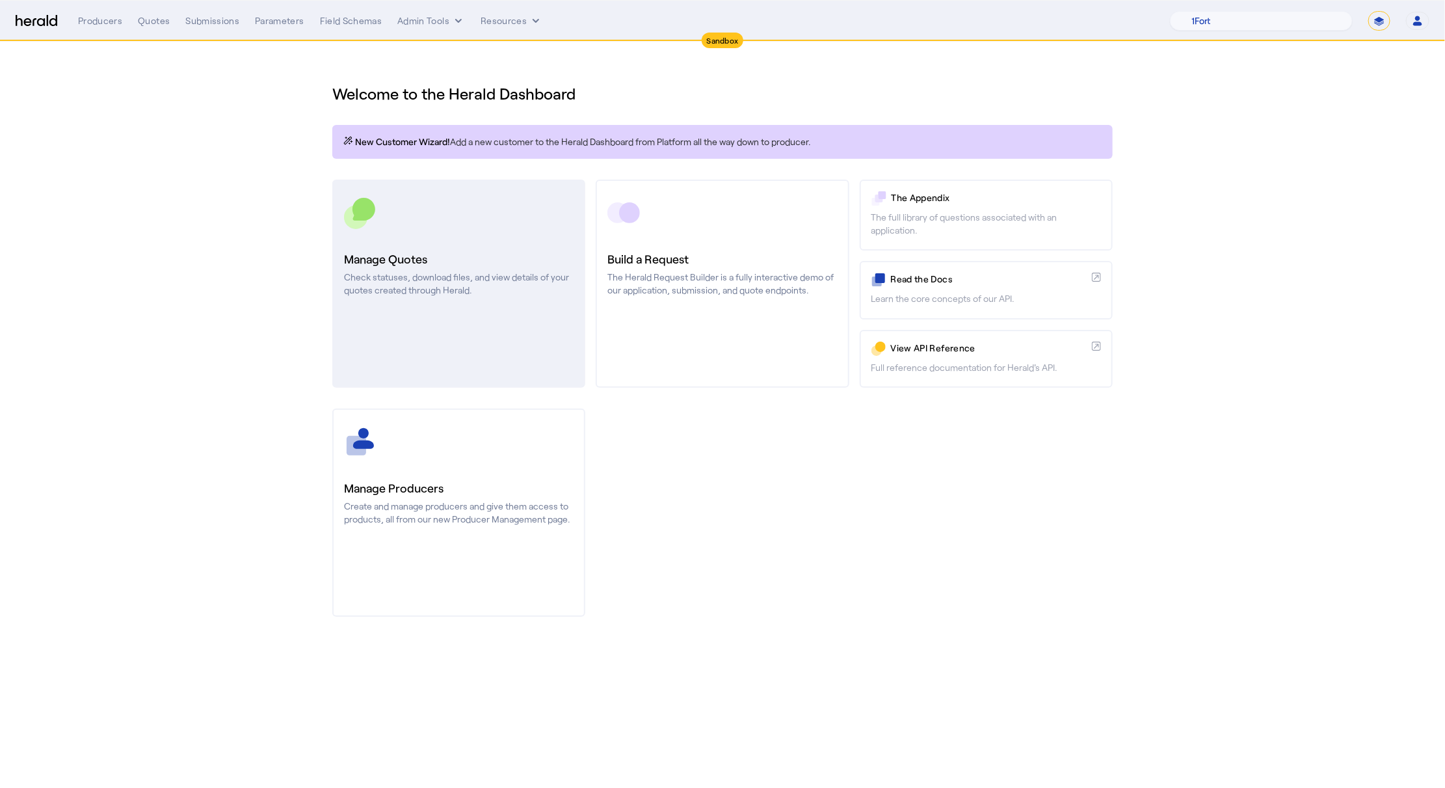
click at [430, 318] on link "Manage Quotes Check statuses, download files, and view details of your quotes c…" at bounding box center [458, 284] width 253 height 208
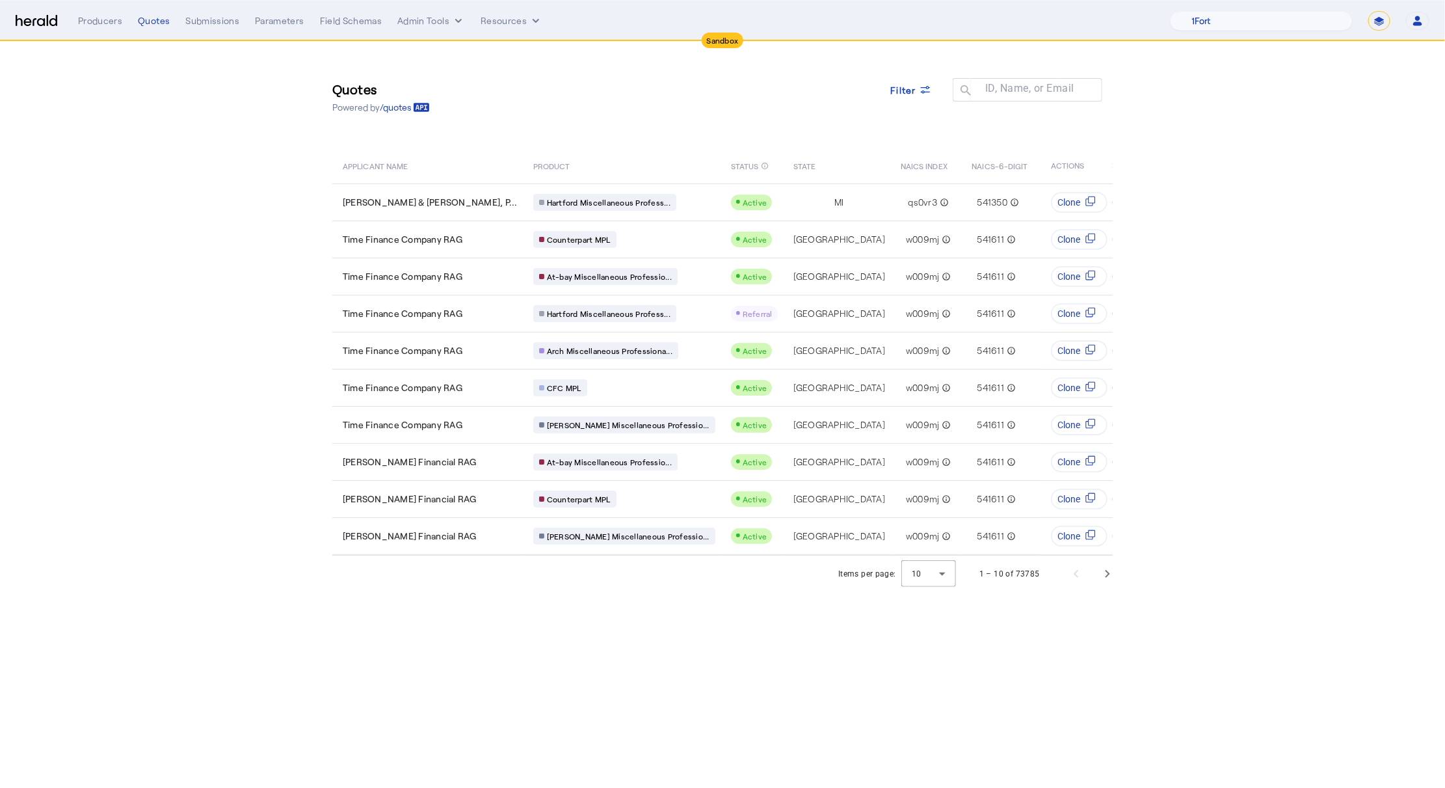
click at [928, 109] on div "Filter" at bounding box center [912, 97] width 62 height 38
click at [928, 95] on icon at bounding box center [925, 89] width 13 height 13
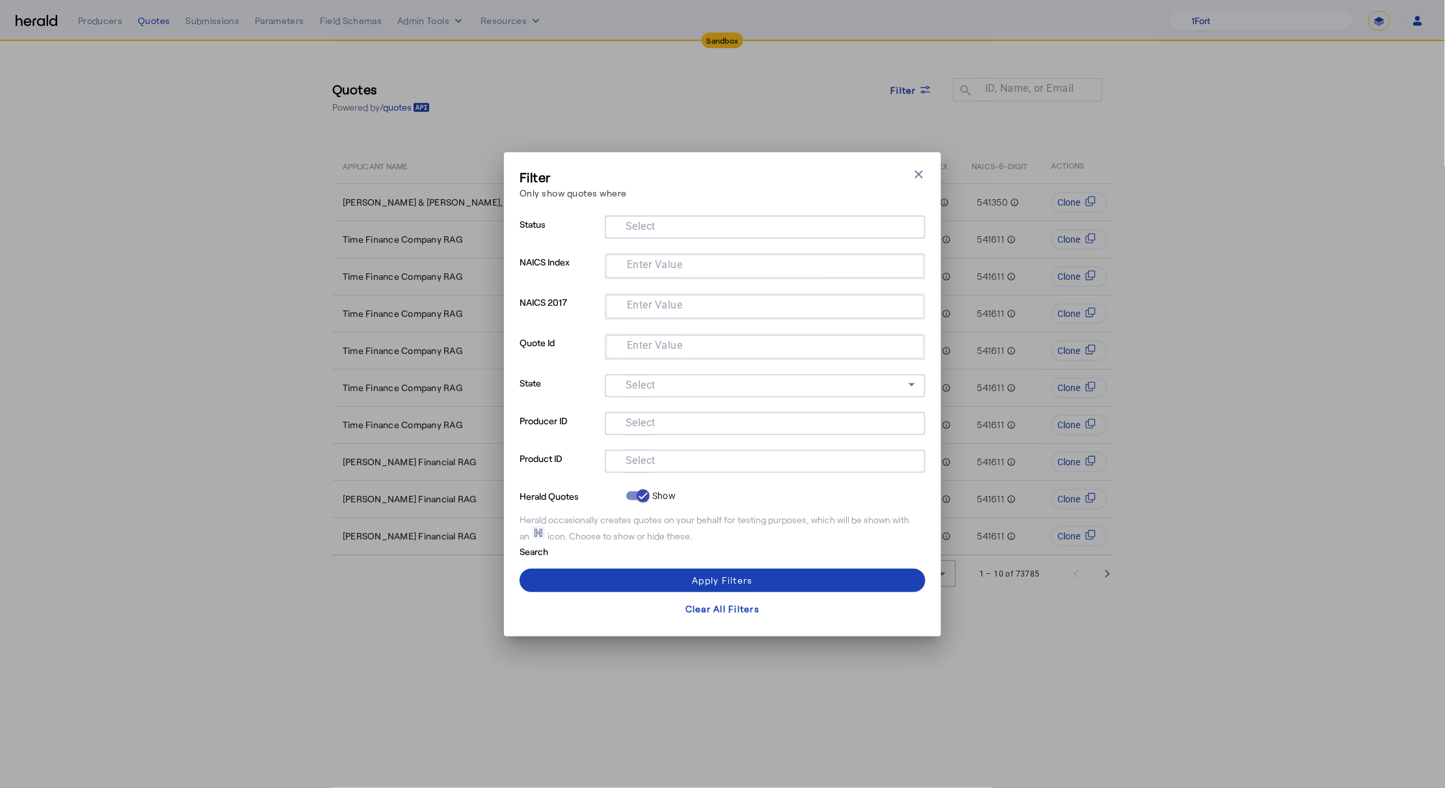
click at [637, 458] on mat-label "Select" at bounding box center [641, 460] width 30 height 12
click at [637, 458] on input "Select" at bounding box center [762, 460] width 295 height 16
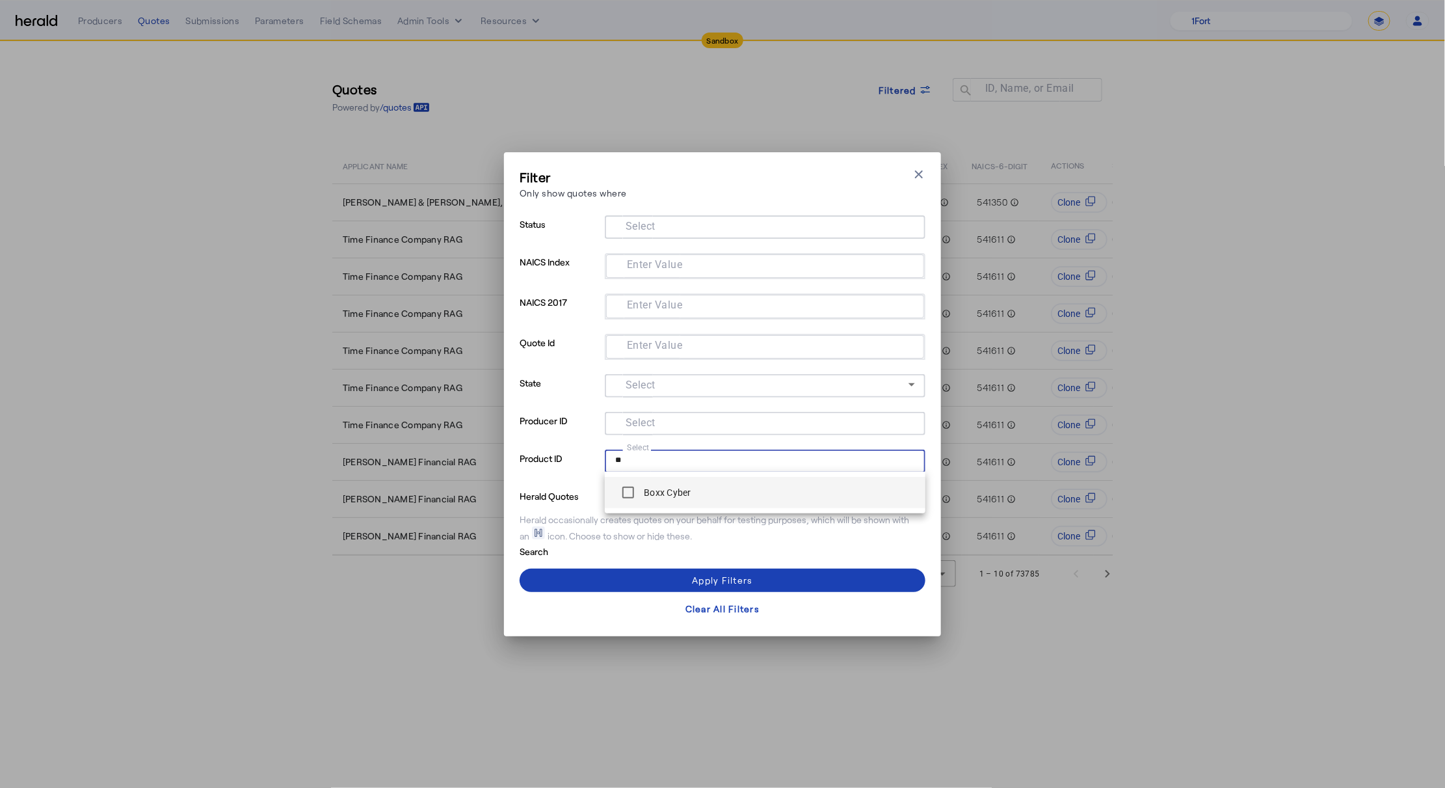
type input "**"
click at [660, 506] on mat-option "Boxx Cyber" at bounding box center [765, 492] width 321 height 31
click at [660, 503] on form "Status Select NAICS Index Enter Value NAICS 2017 Enter Value Quote Id Enter Val…" at bounding box center [723, 386] width 406 height 343
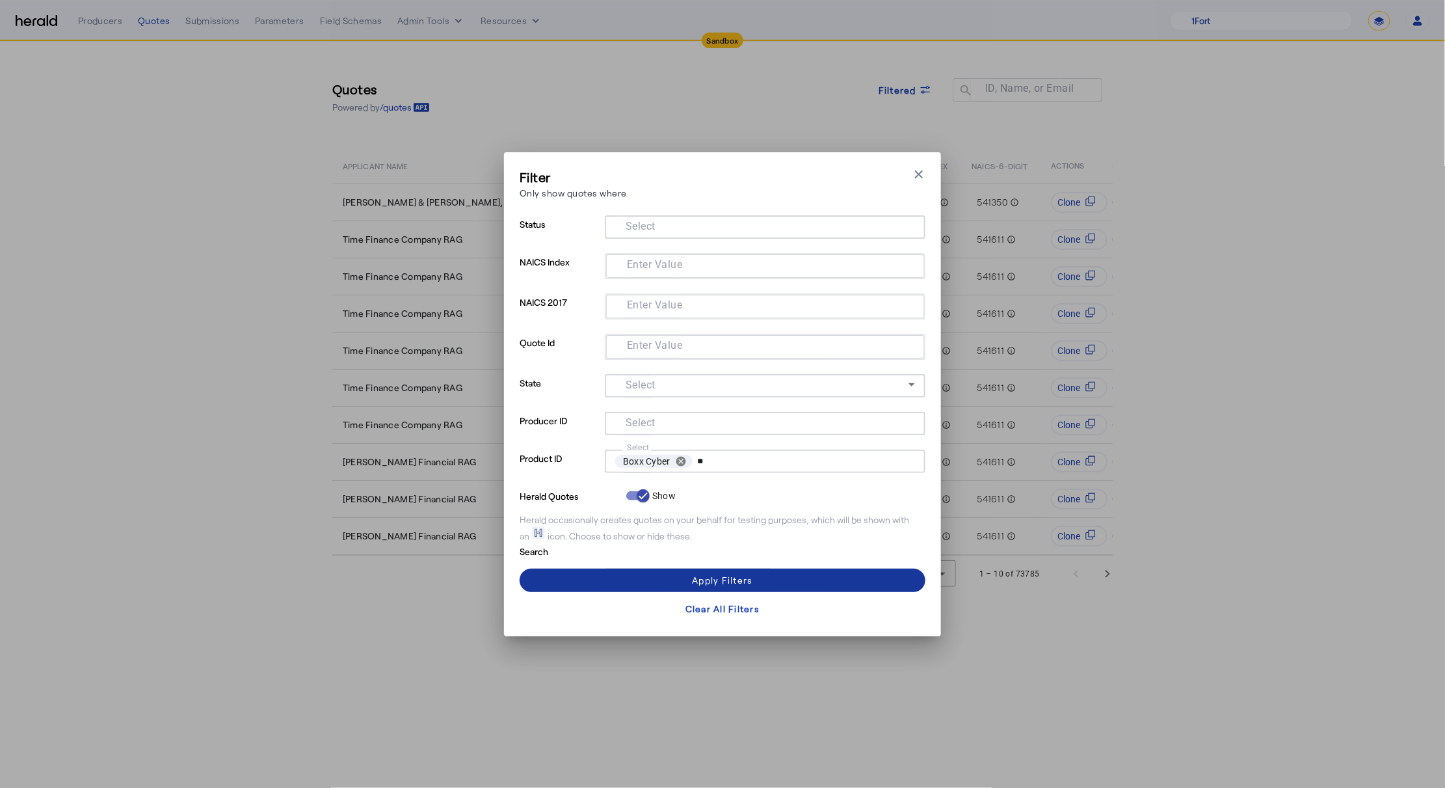
click at [683, 583] on span at bounding box center [723, 580] width 406 height 31
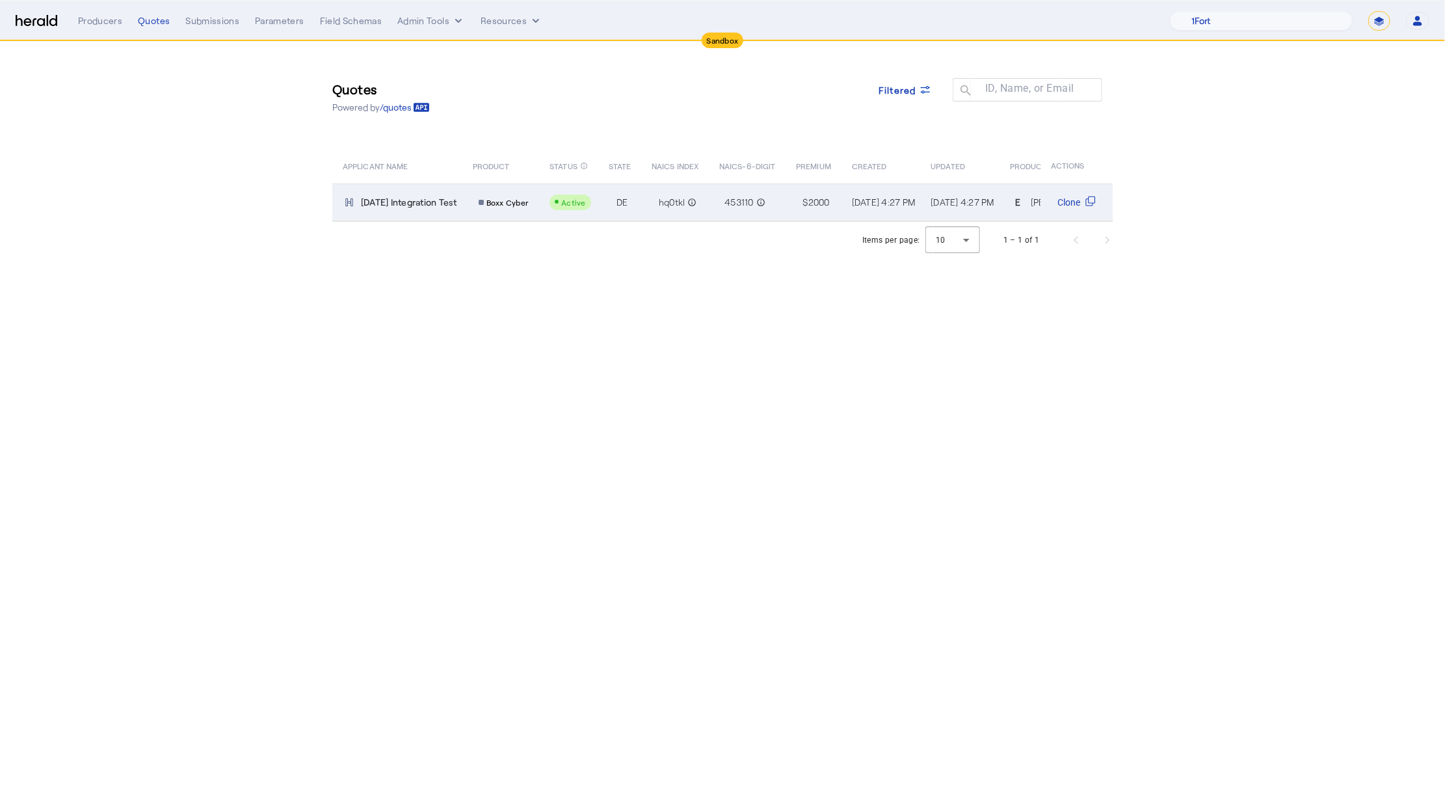
click at [451, 209] on td "2025-09-29 Integration Test" at bounding box center [397, 202] width 130 height 38
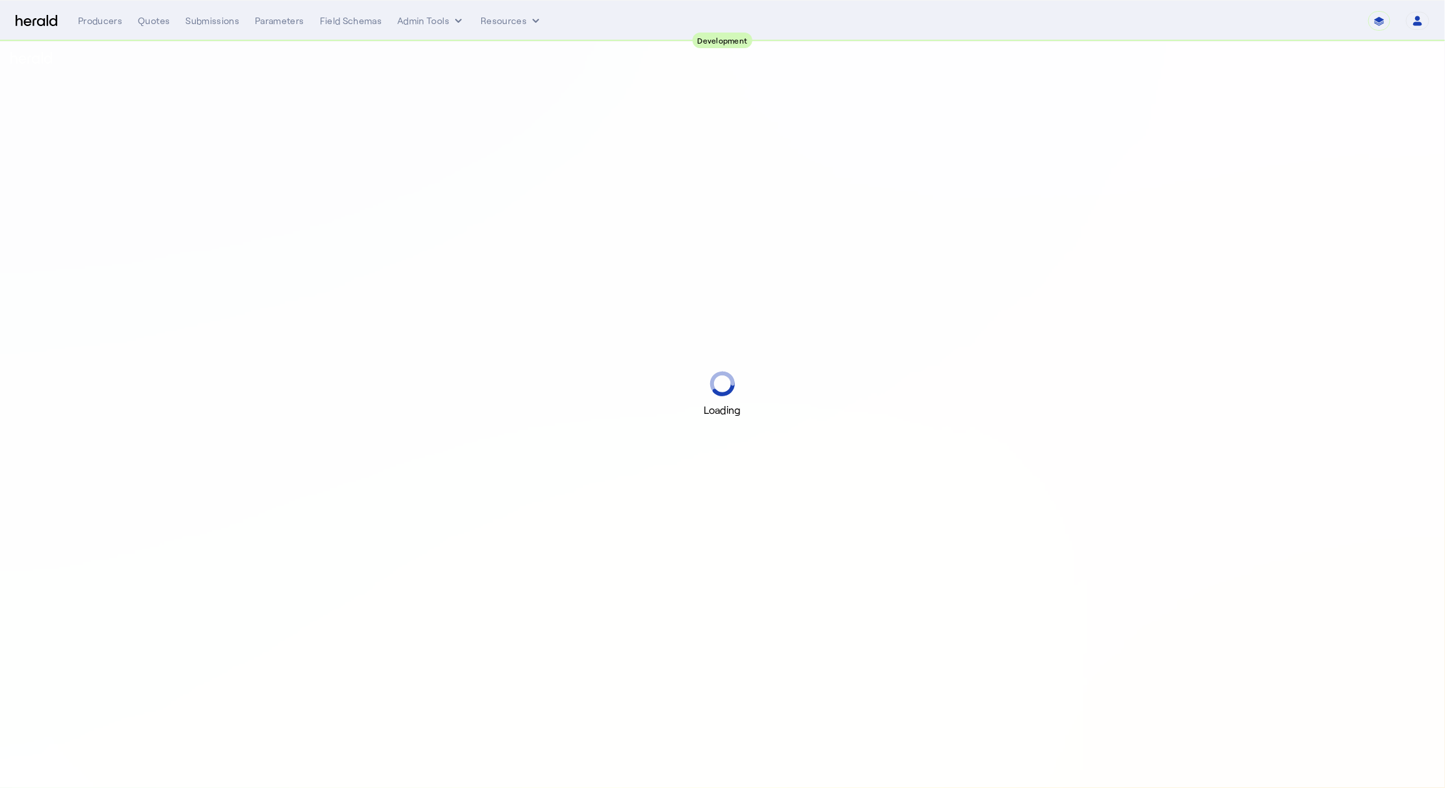
select select "pfm_2v8p_herald_api"
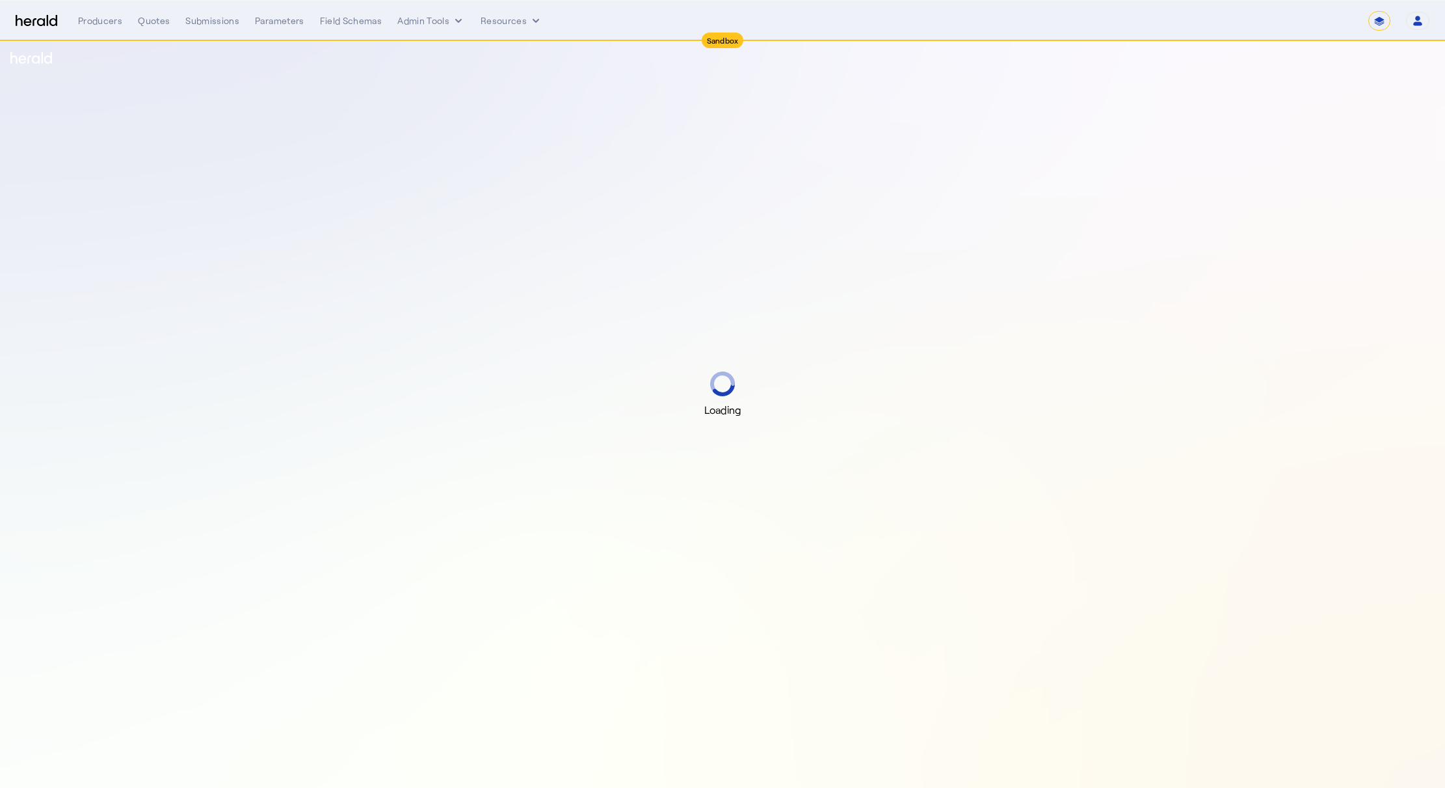
select select "*******"
